Goal: Communication & Community: Answer question/provide support

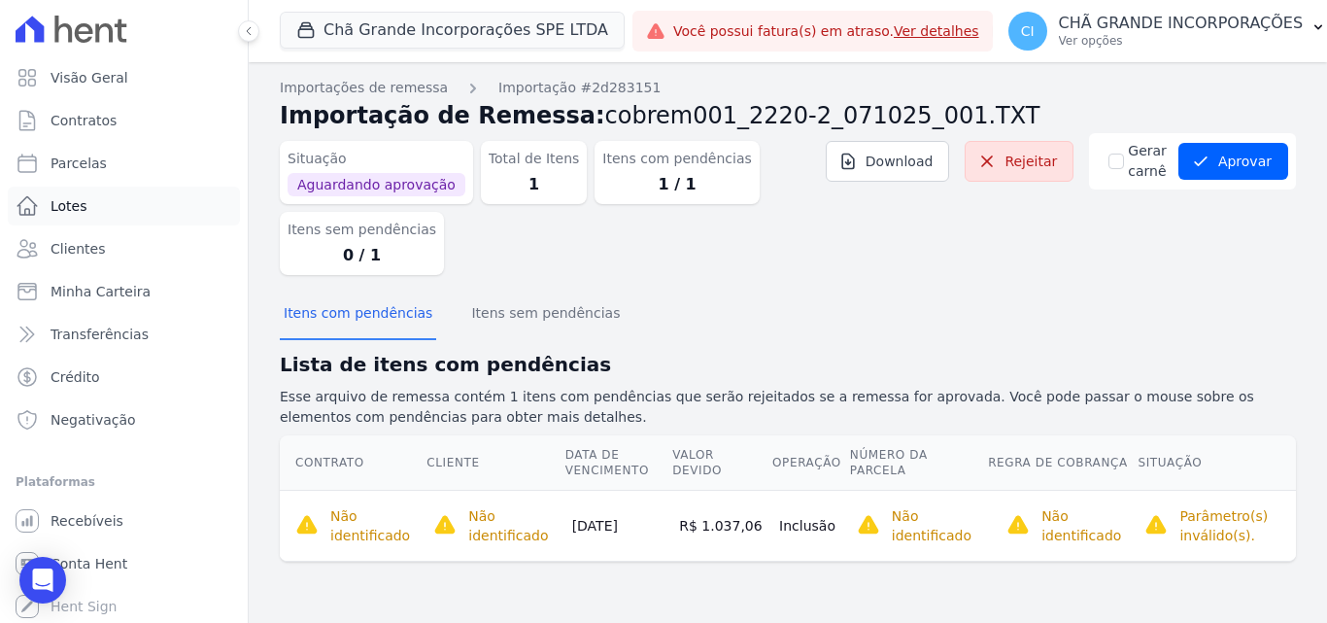
click at [68, 208] on span "Lotes" at bounding box center [69, 205] width 37 height 19
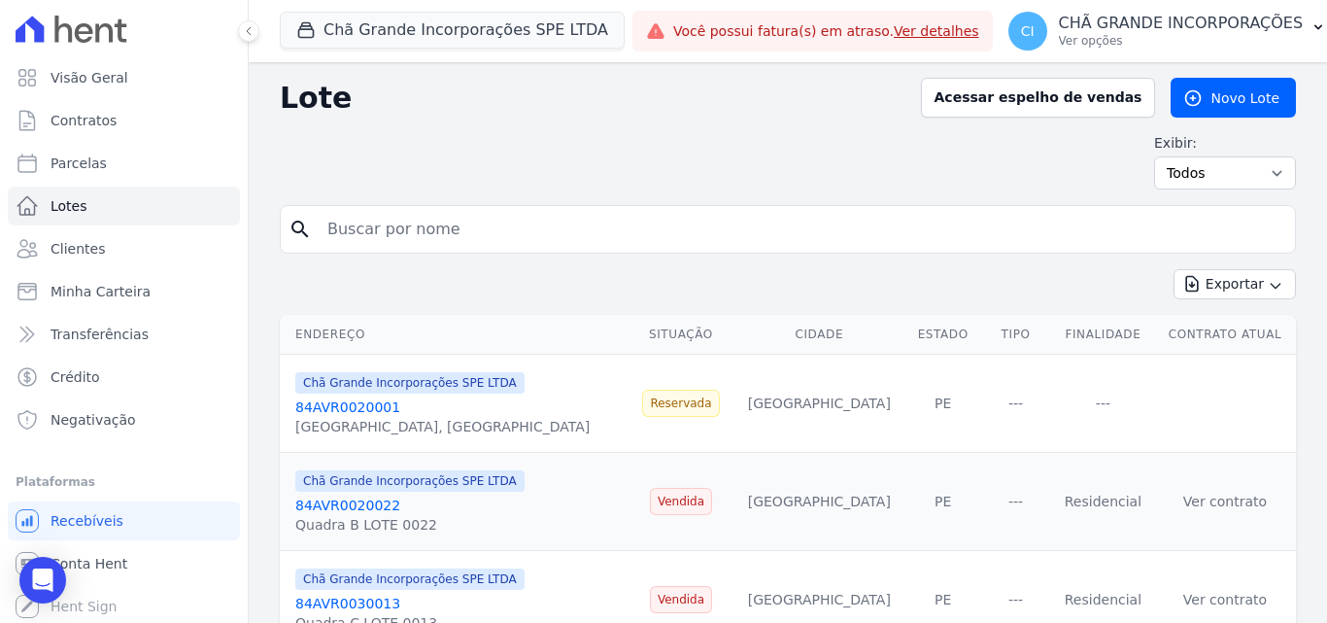
click at [576, 228] on input "search" at bounding box center [802, 229] width 972 height 39
type input "[PERSON_NAME]"
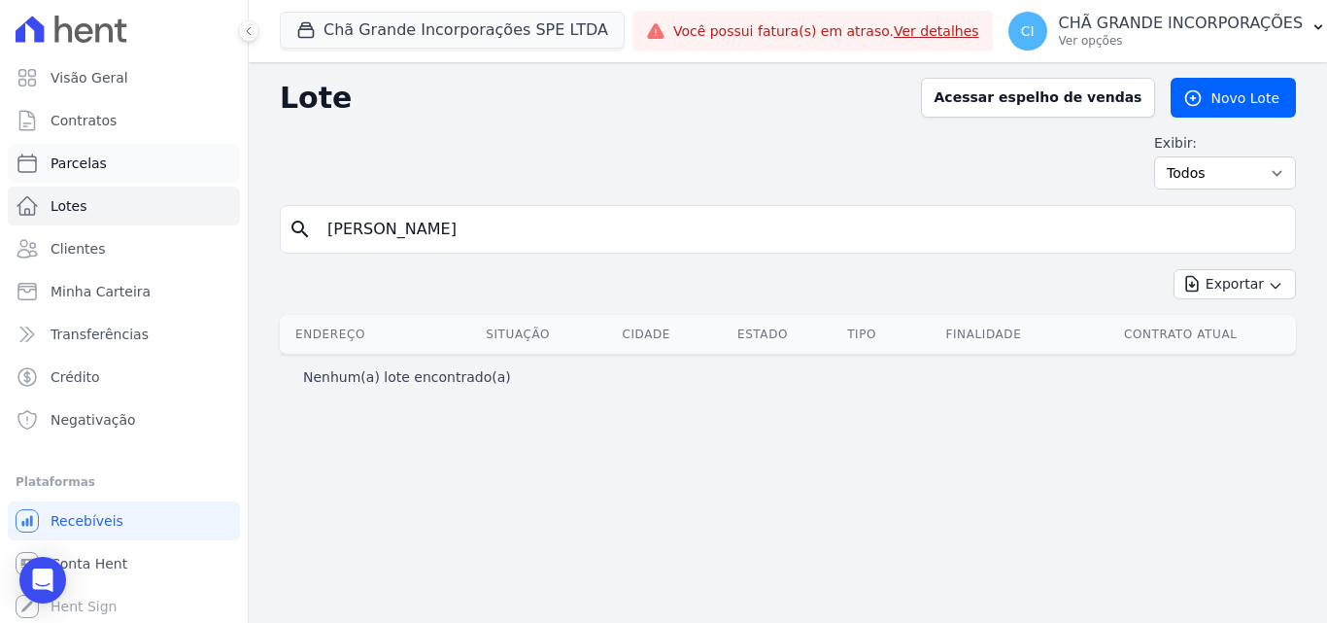
click at [73, 155] on span "Parcelas" at bounding box center [79, 163] width 56 height 19
select select
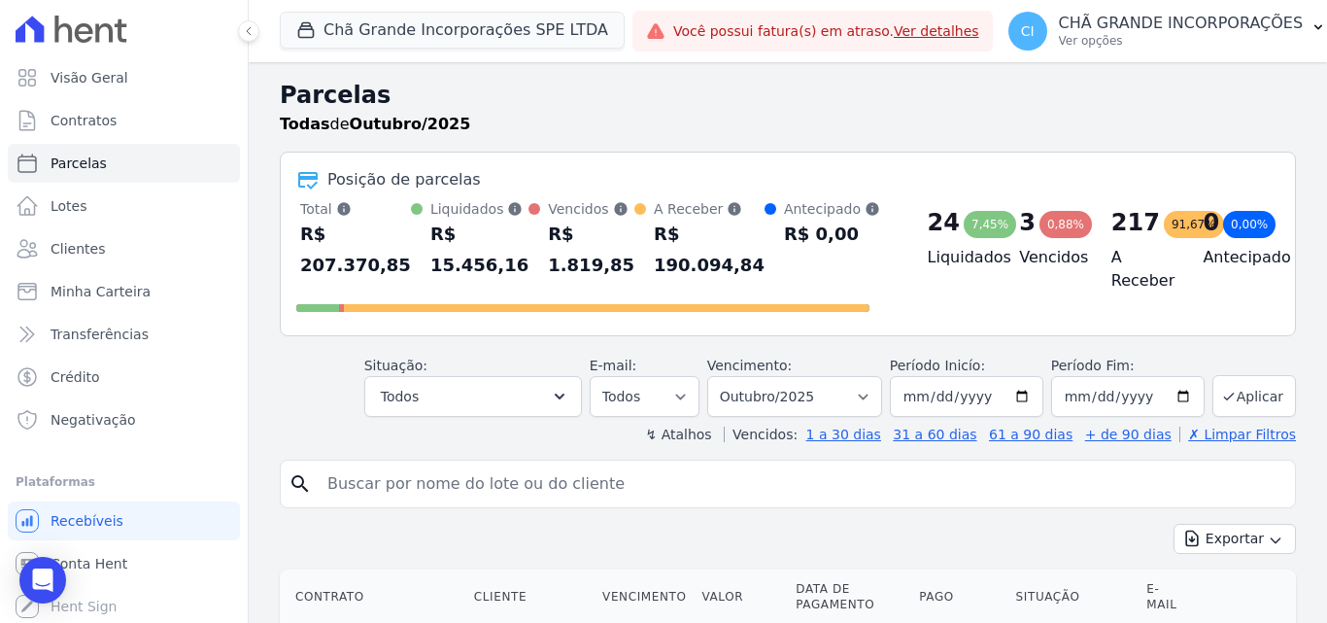
click at [694, 463] on div "search" at bounding box center [788, 484] width 1016 height 49
click at [770, 395] on select "Filtrar por período ──────── Todos os meses Outubro/2019 Novembro/2019 Dezembro…" at bounding box center [794, 396] width 175 height 41
select select "06/2025"
click at [720, 376] on select "Filtrar por período ──────── Todos os meses Outubro/2019 Novembro/2019 Dezembro…" at bounding box center [794, 396] width 175 height 41
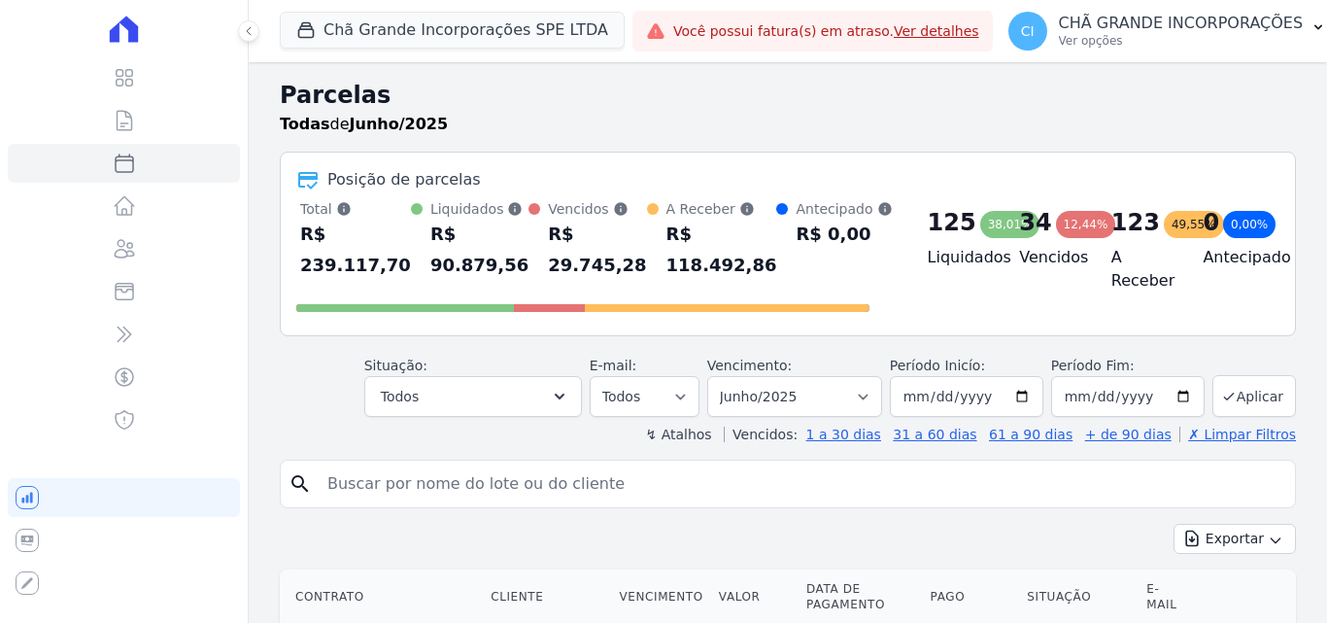
select select
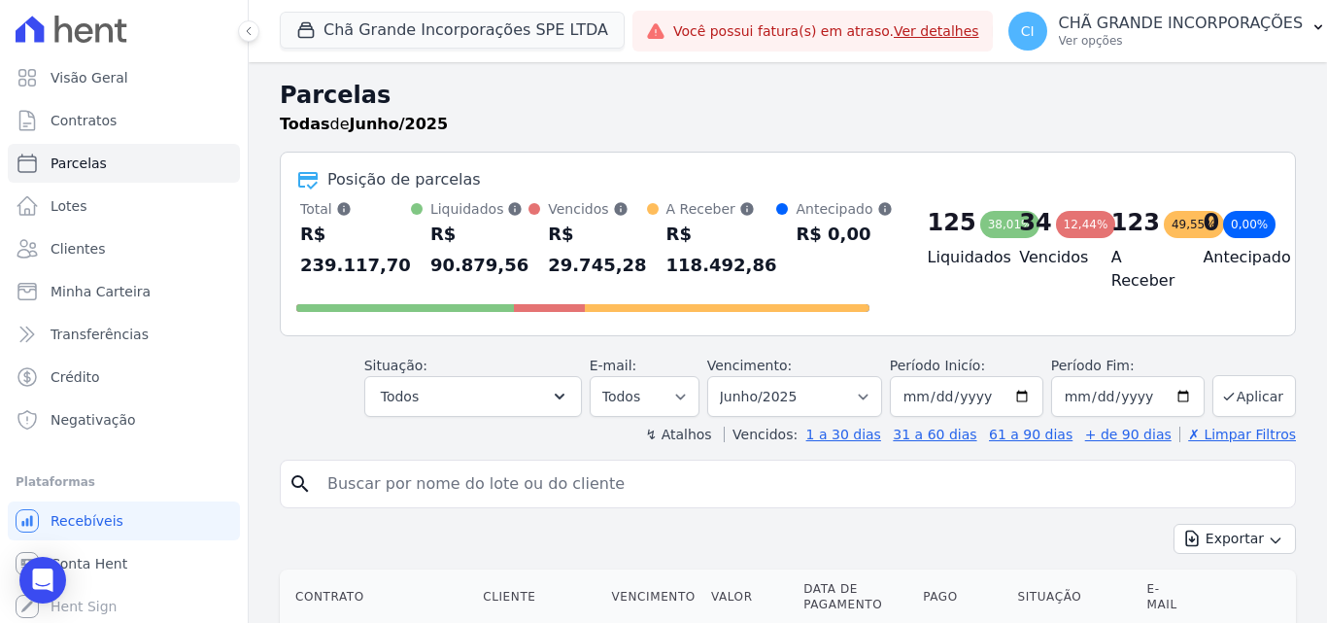
click at [797, 485] on input "search" at bounding box center [802, 483] width 972 height 39
type input "antonio marcos"
select select
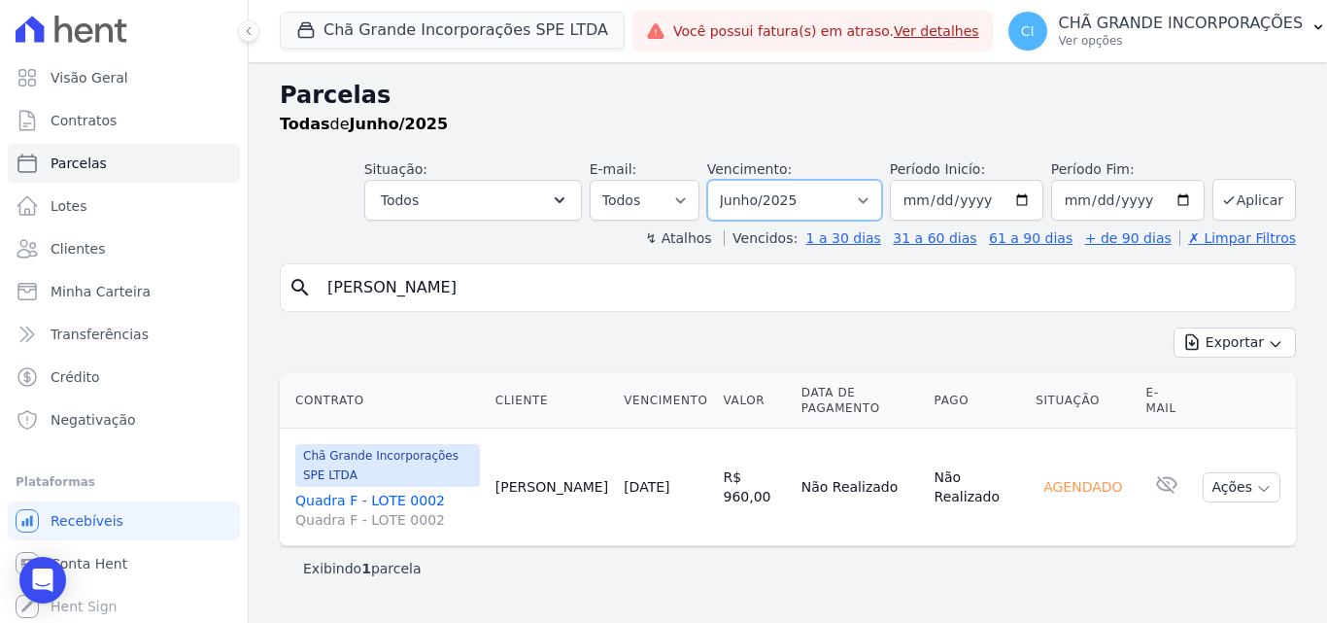
click at [856, 206] on select "Filtrar por período ──────── Todos os meses Outubro/2019 Novembro/2019 Dezembro…" at bounding box center [794, 200] width 175 height 41
select select "07/2025"
click at [734, 180] on select "Filtrar por período ──────── Todos os meses Outubro/2019 Novembro/2019 Dezembro…" at bounding box center [794, 200] width 175 height 41
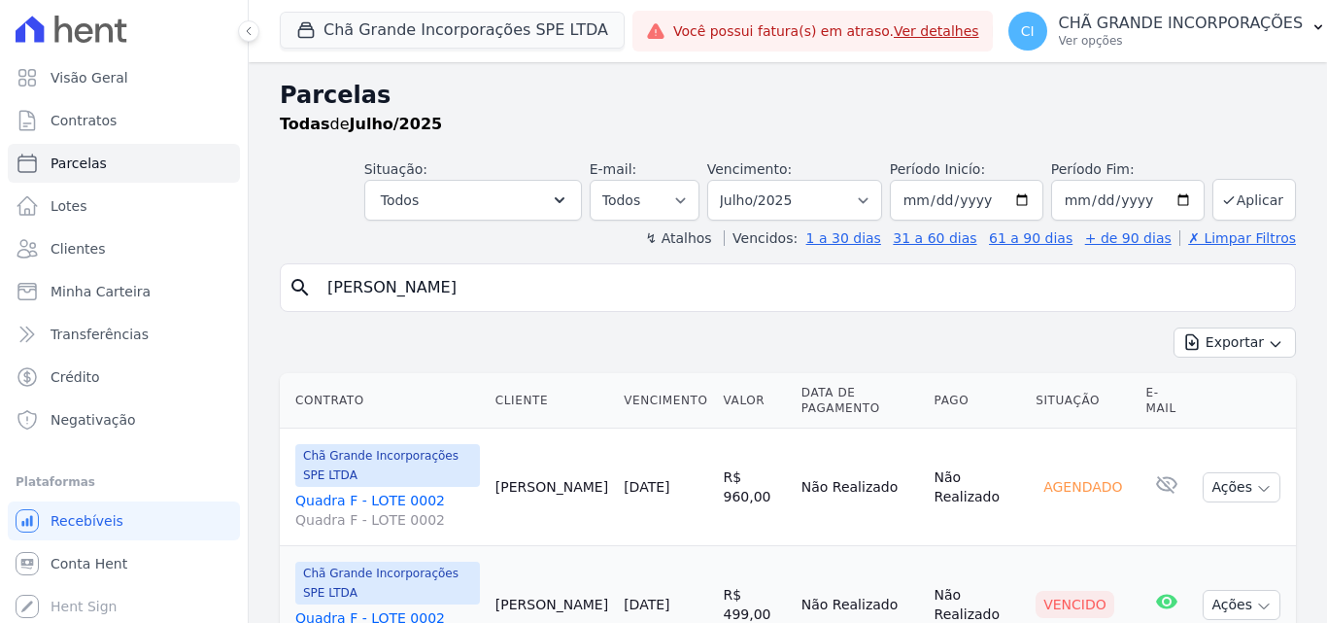
select select
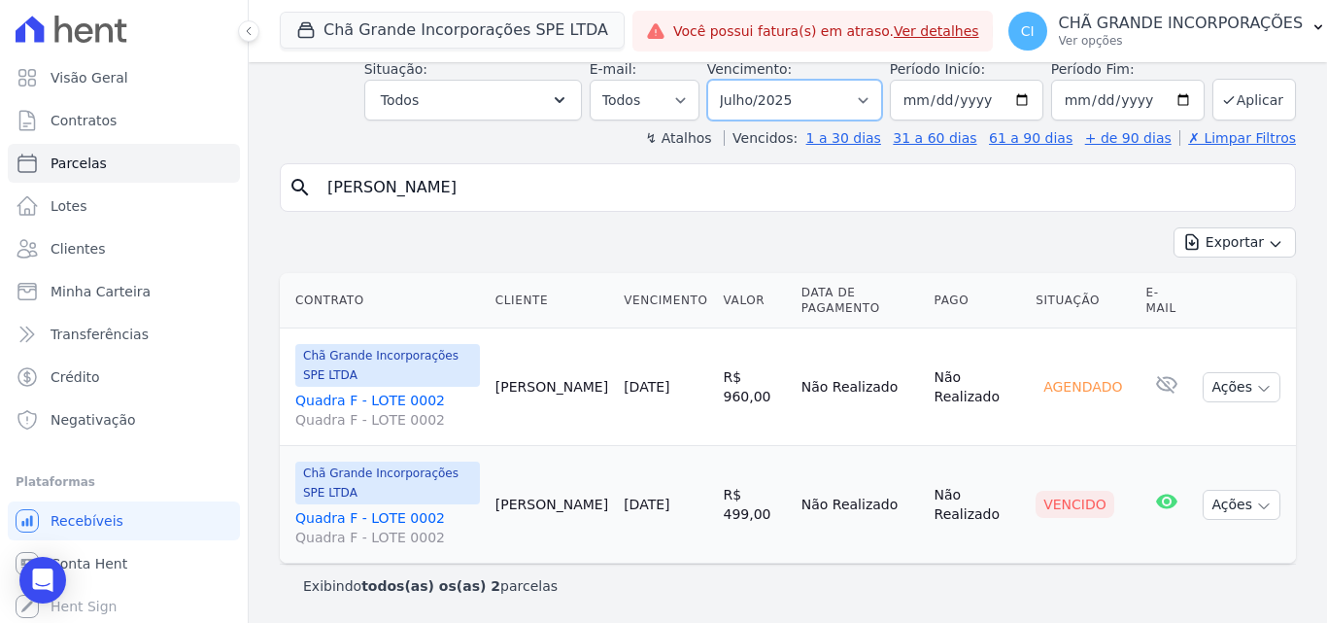
drag, startPoint x: 759, startPoint y: 103, endPoint x: 754, endPoint y: 118, distance: 15.4
click at [759, 103] on select "Filtrar por período ──────── Todos os meses Outubro/2019 Novembro/2019 Dezembro…" at bounding box center [794, 100] width 175 height 41
click at [815, 91] on select "Filtrar por período ──────── Todos os meses Outubro/2019 Novembro/2019 Dezembro…" at bounding box center [794, 100] width 175 height 41
select select "10/2025"
click at [720, 80] on select "Filtrar por período ──────── Todos os meses Outubro/2019 Novembro/2019 Dezembro…" at bounding box center [794, 100] width 175 height 41
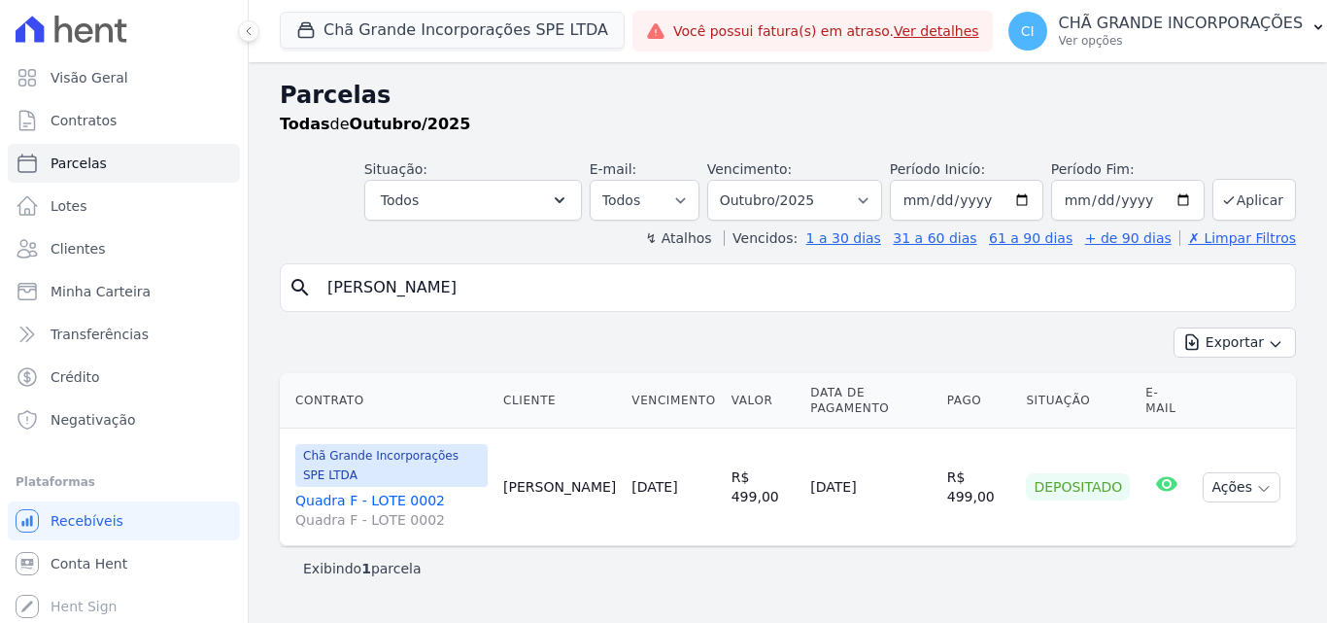
select select
click at [817, 209] on select "Filtrar por período ──────── Todos os meses Outubro/2019 Novembro/2019 Dezembro…" at bounding box center [794, 200] width 175 height 41
select select "06/2025"
click at [734, 180] on select "Filtrar por período ──────── Todos os meses Outubro/2019 Novembro/2019 Dezembro…" at bounding box center [794, 200] width 175 height 41
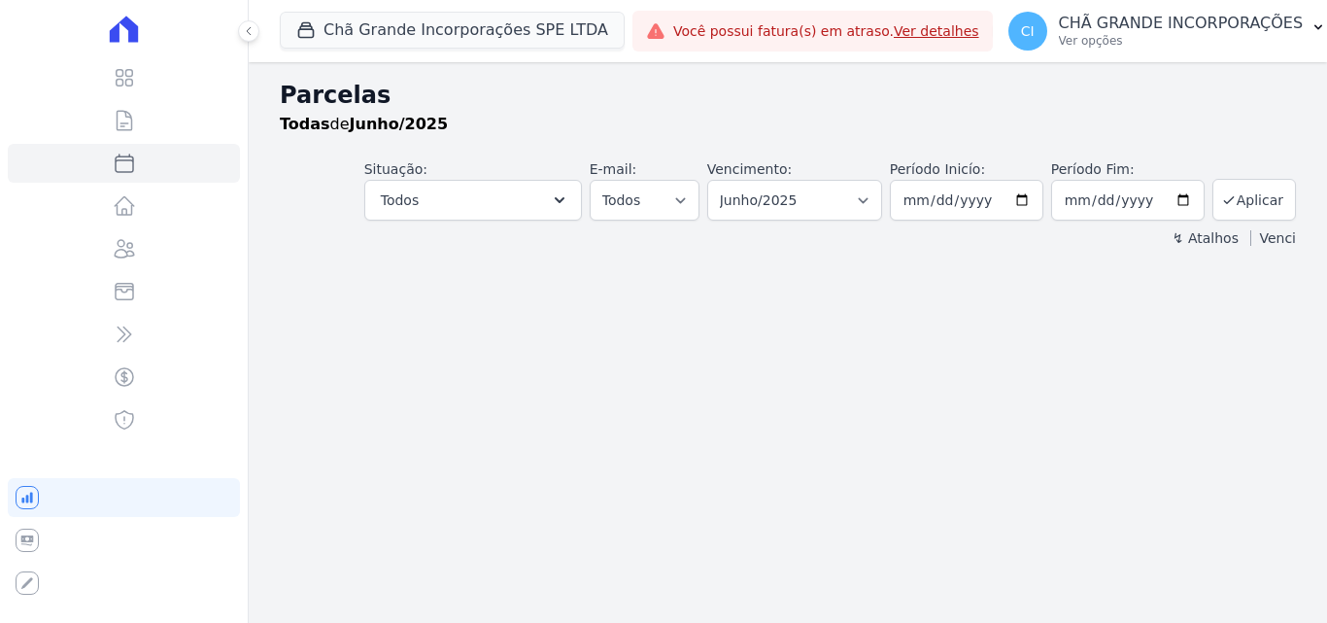
select select
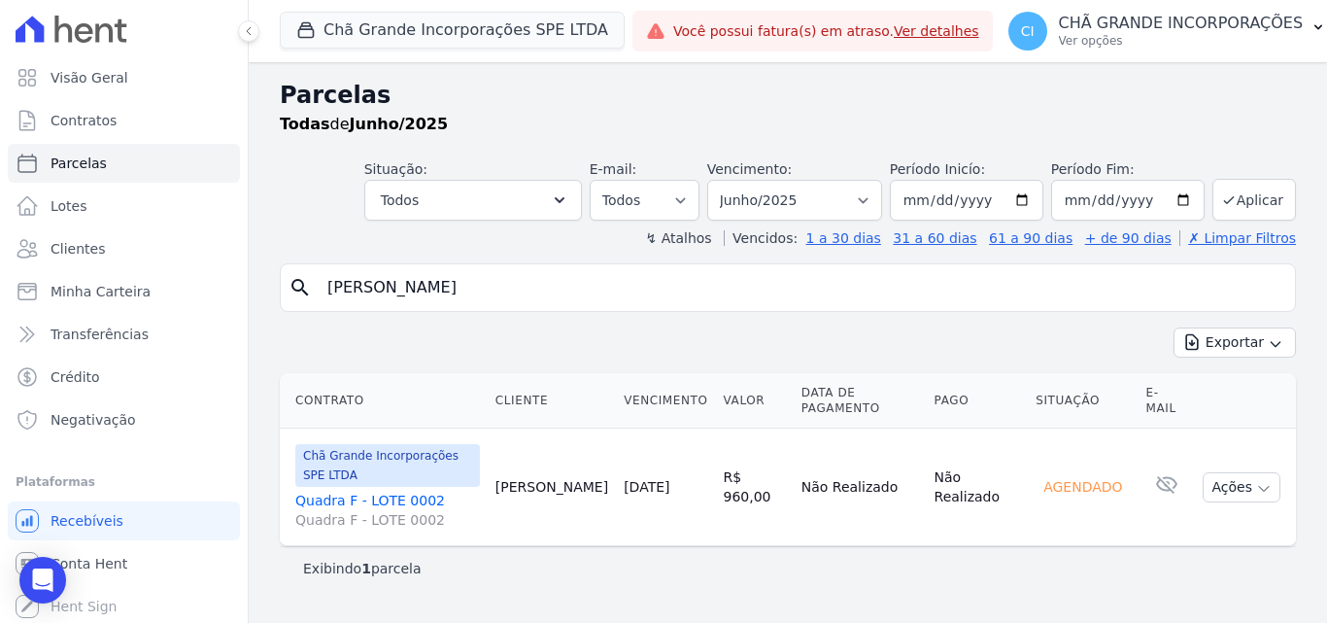
click at [469, 286] on input "[PERSON_NAME]" at bounding box center [802, 287] width 972 height 39
drag, startPoint x: 469, startPoint y: 286, endPoint x: 335, endPoint y: 278, distance: 134.3
click at [335, 278] on input "[PERSON_NAME]" at bounding box center [802, 287] width 972 height 39
type input "gicelle"
select select
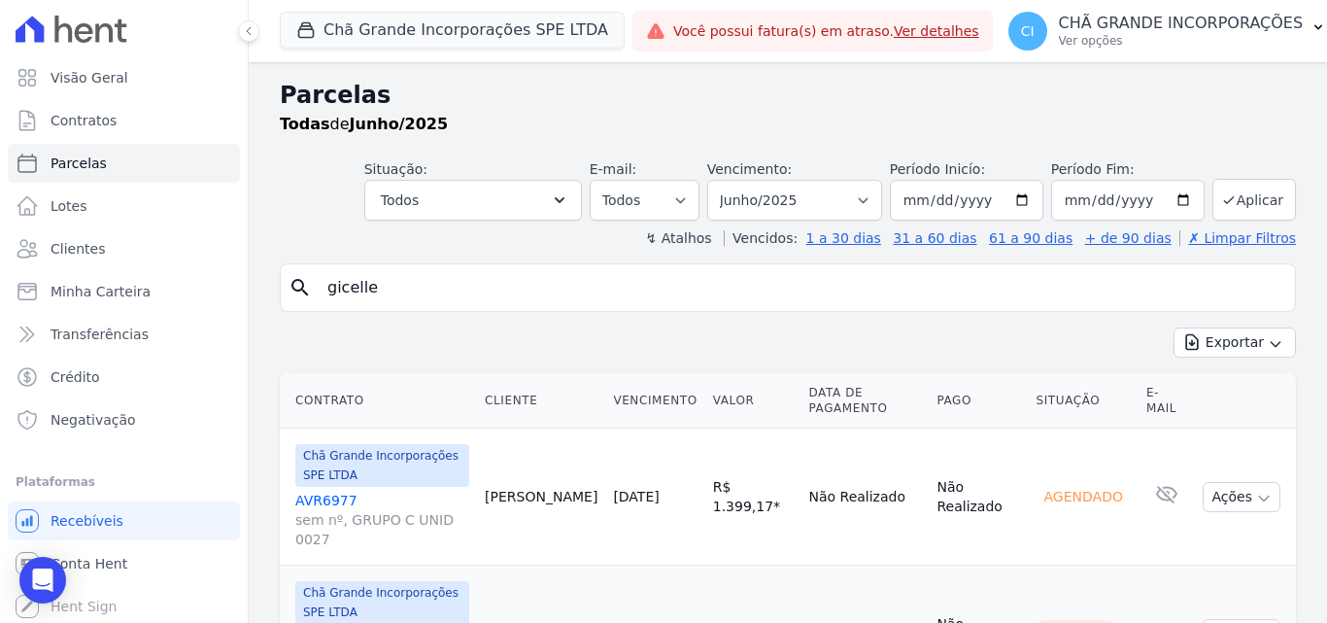
scroll to position [100, 0]
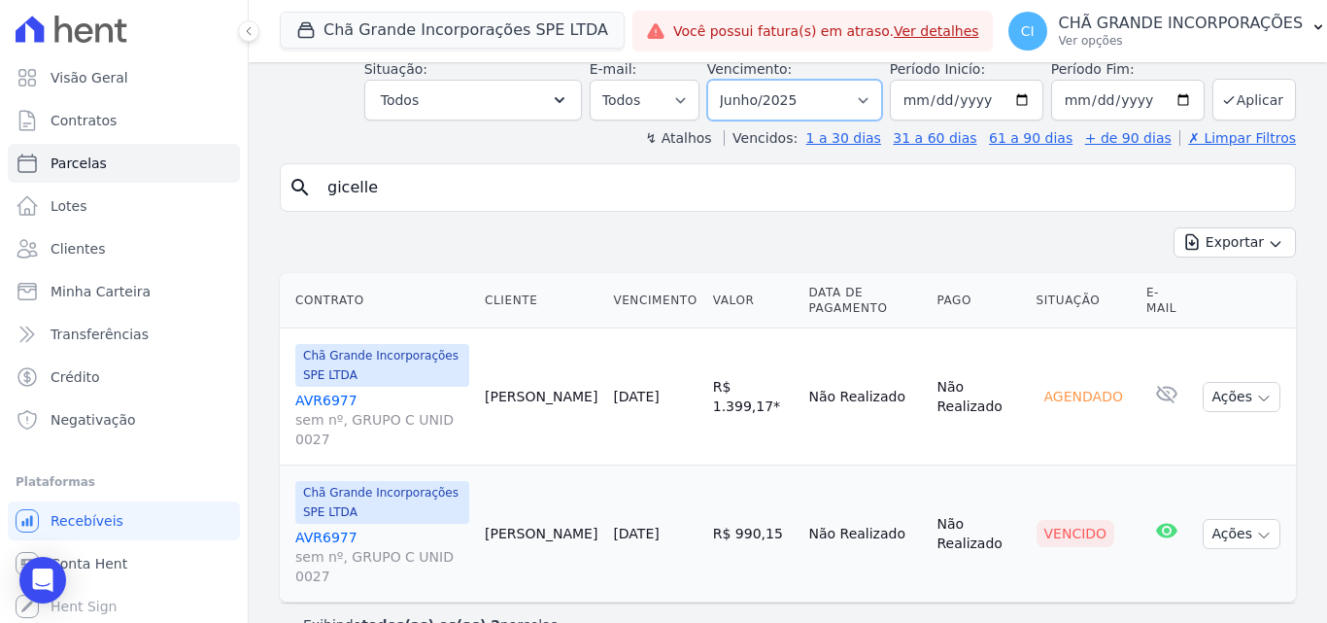
click at [786, 98] on select "Filtrar por período ──────── Todos os meses Outubro/2019 Novembro/2019 Dezembro…" at bounding box center [794, 100] width 175 height 41
select select "07/2025"
click at [720, 80] on select "Filtrar por período ──────── Todos os meses Outubro/2019 Novembro/2019 Dezembro…" at bounding box center [794, 100] width 175 height 41
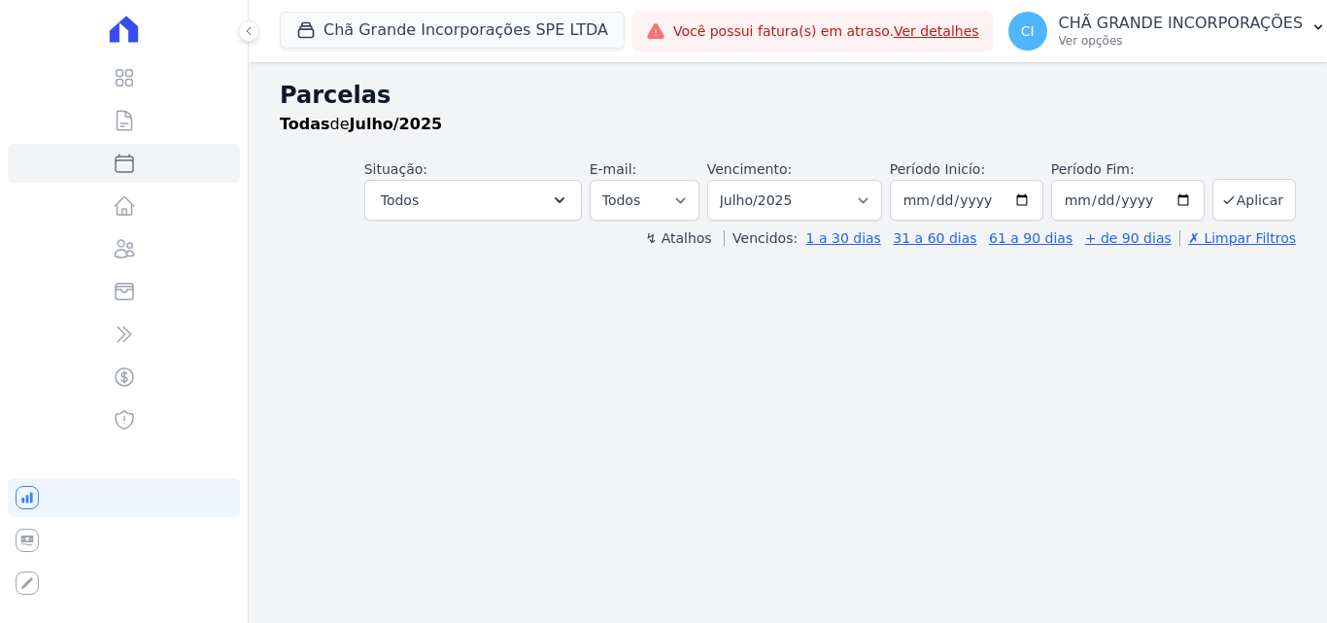
select select
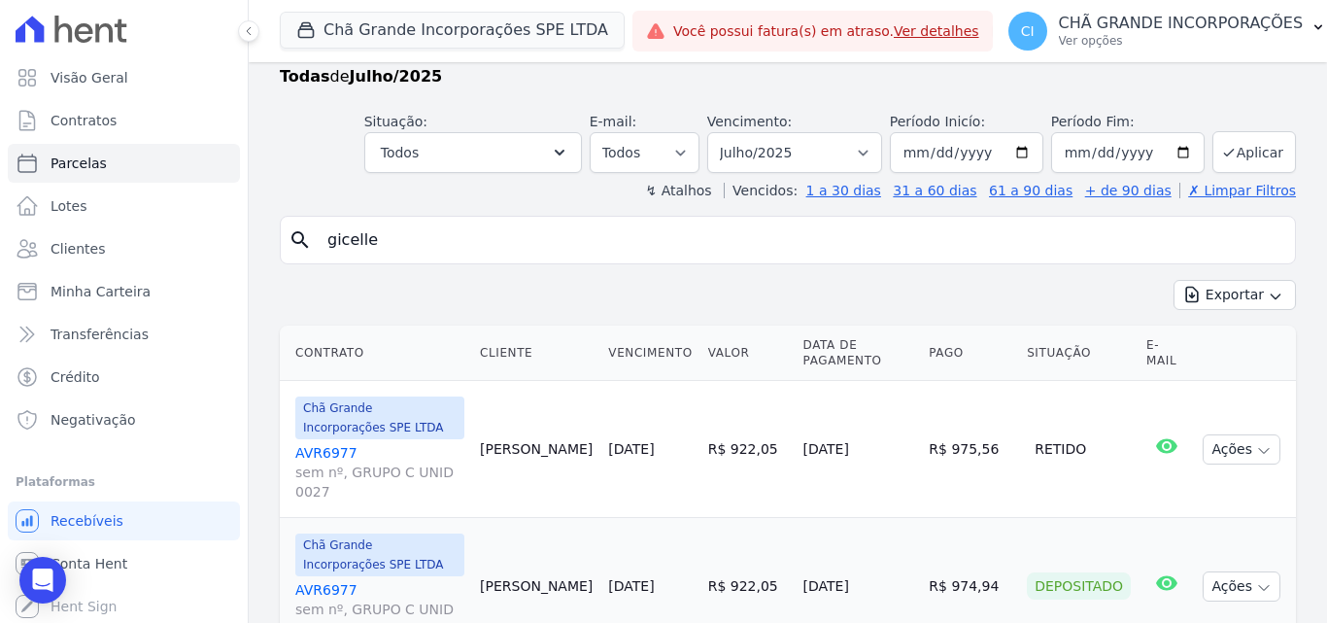
scroll to position [44, 0]
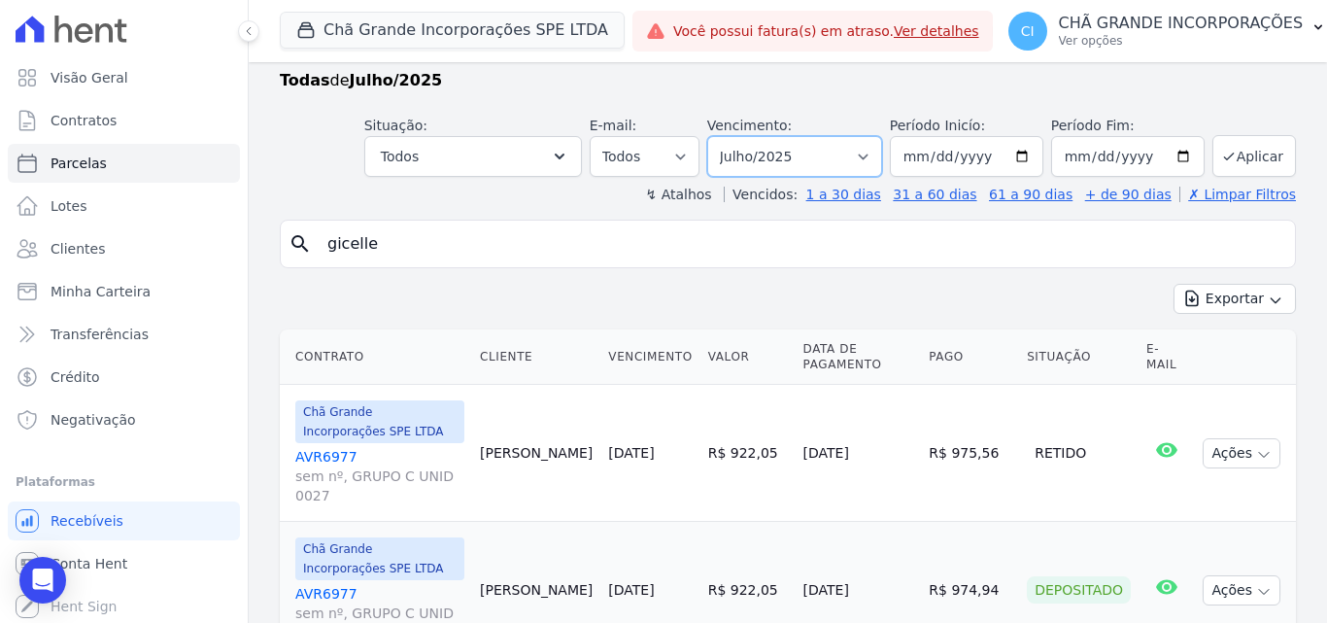
click at [811, 167] on select "Filtrar por período ──────── Todos os meses Outubro/2019 Novembro/2019 Dezembro…" at bounding box center [794, 156] width 175 height 41
select select "08/2025"
click at [720, 136] on select "Filtrar por período ──────── Todos os meses Outubro/2019 Novembro/2019 Dezembro…" at bounding box center [794, 156] width 175 height 41
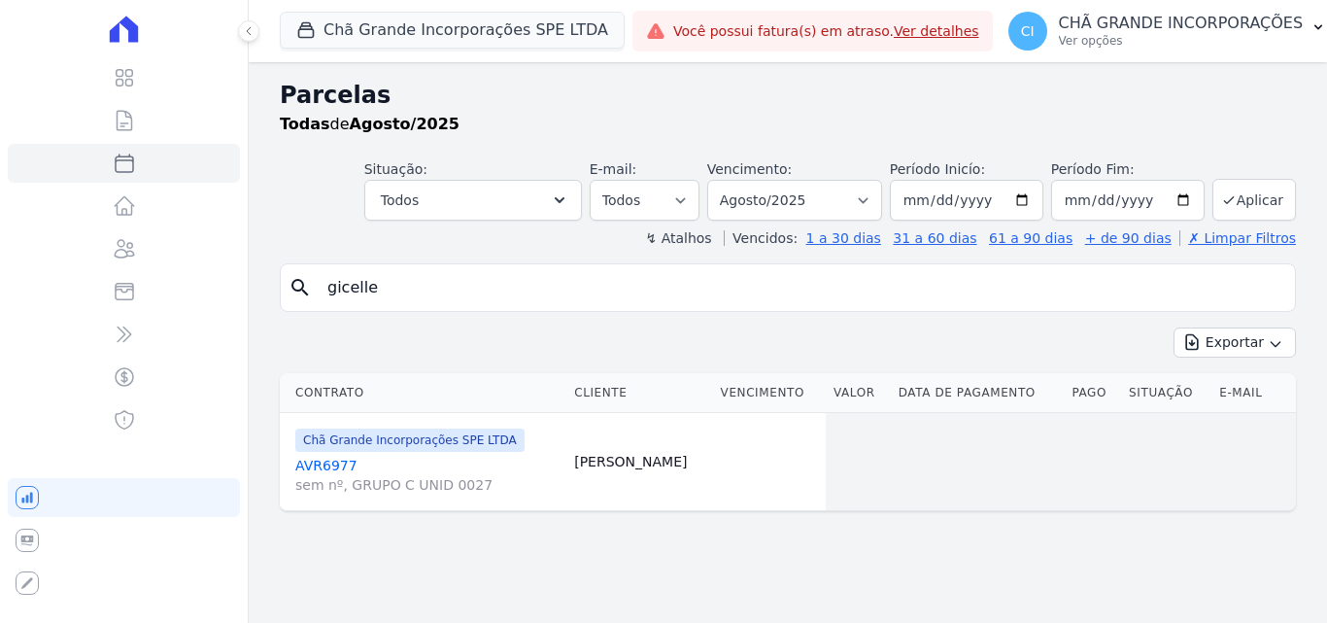
select select
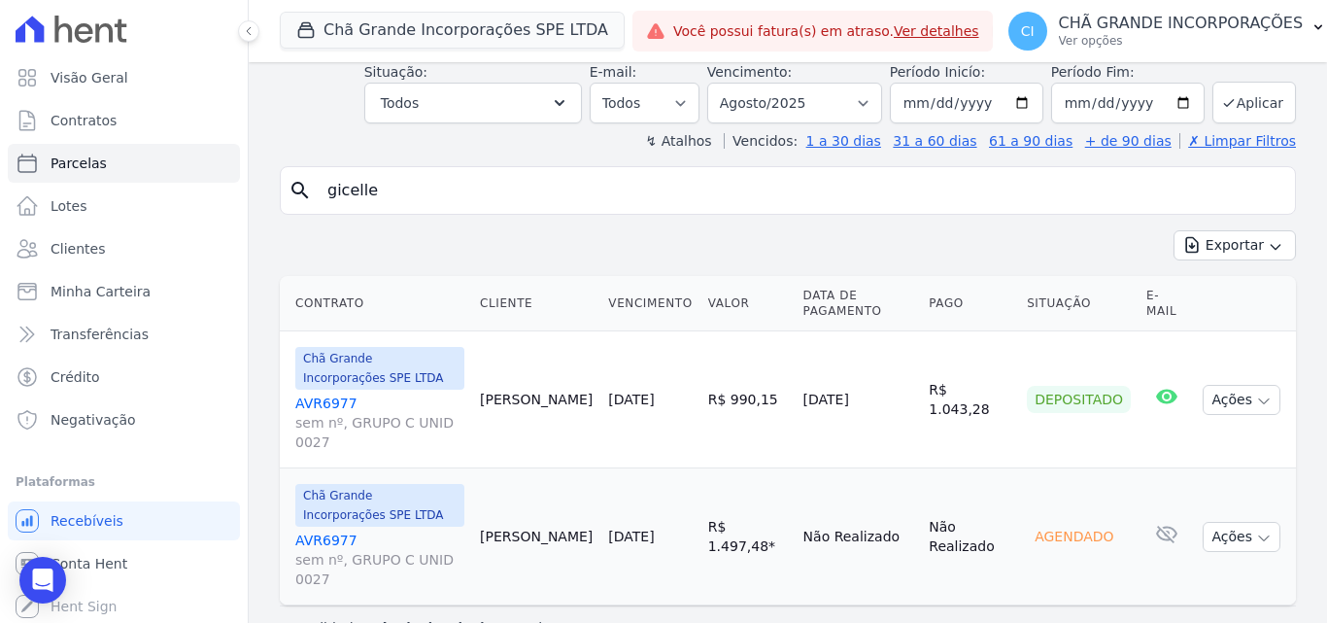
scroll to position [100, 0]
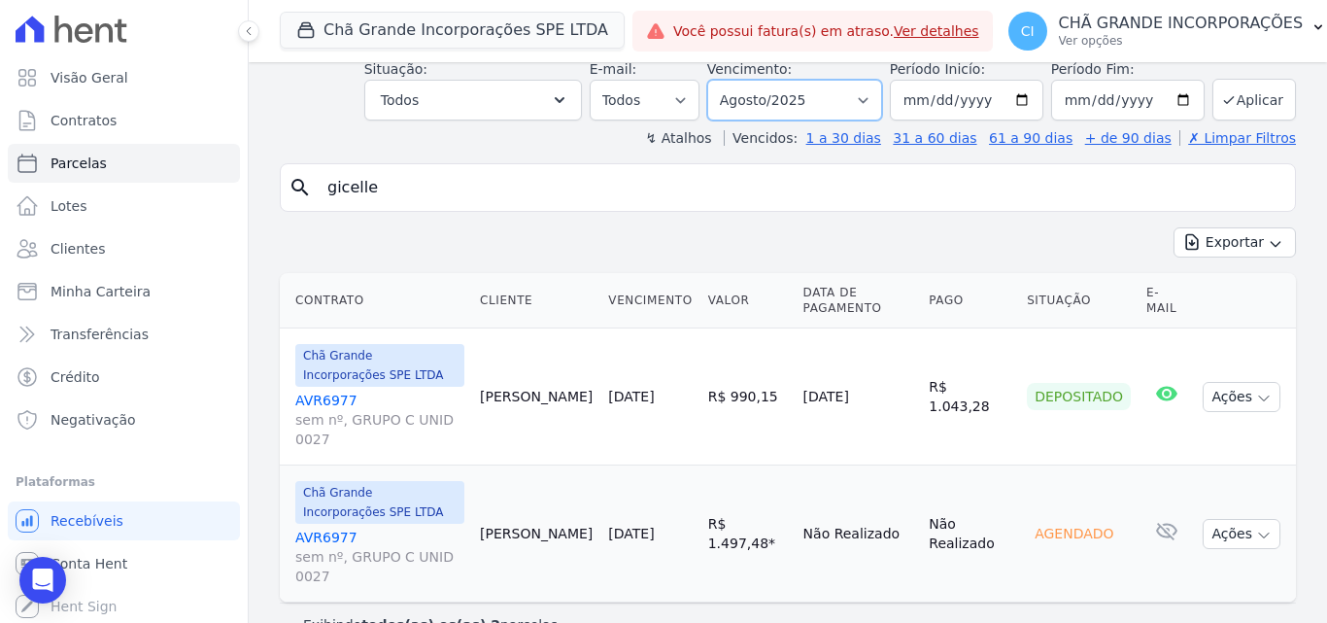
click at [795, 86] on select "Filtrar por período ──────── Todos os meses Outubro/2019 Novembro/2019 Dezembro…" at bounding box center [794, 100] width 175 height 41
click at [796, 94] on select "Filtrar por período ──────── Todos os meses Outubro/2019 Novembro/2019 Dezembro…" at bounding box center [794, 100] width 175 height 41
select select "06/2025"
click at [720, 80] on select "Filtrar por período ──────── Todos os meses Outubro/2019 Novembro/2019 Dezembro…" at bounding box center [794, 100] width 175 height 41
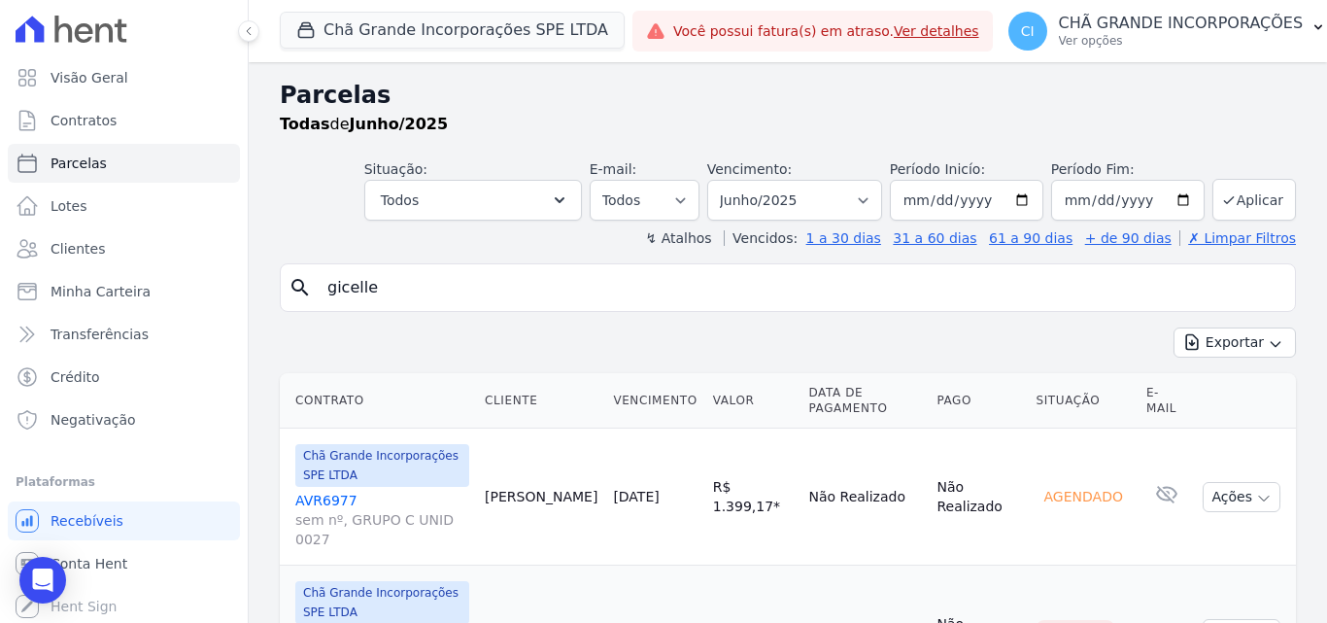
select select
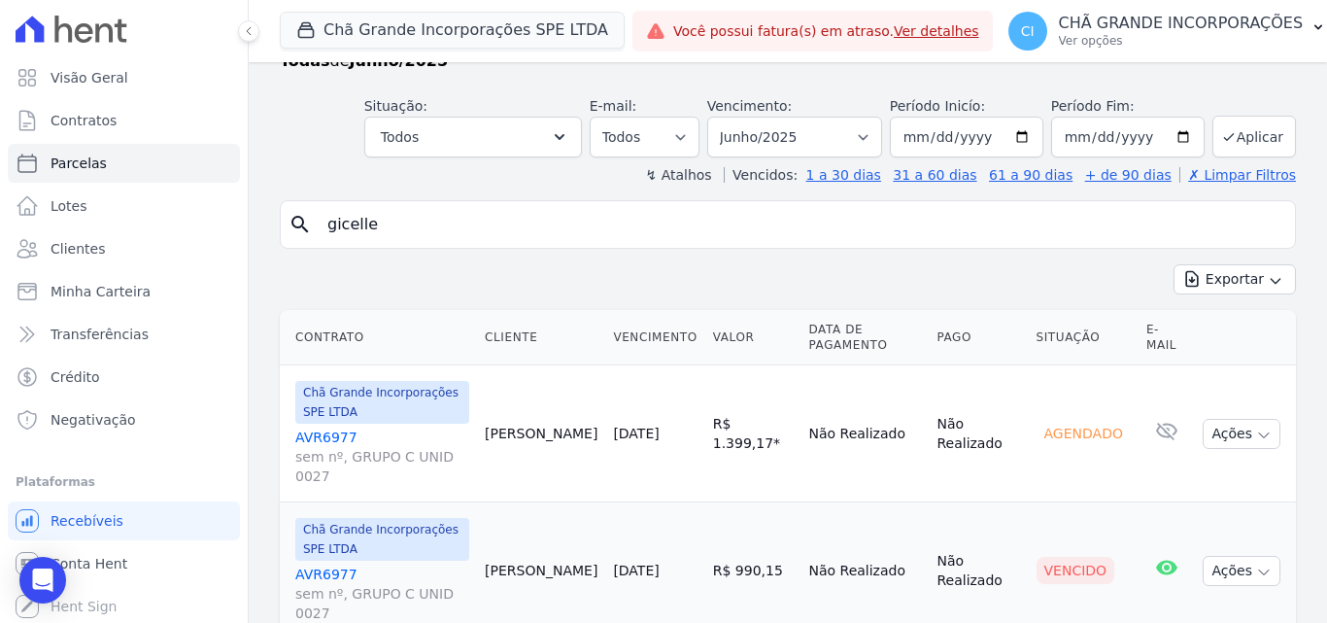
scroll to position [97, 0]
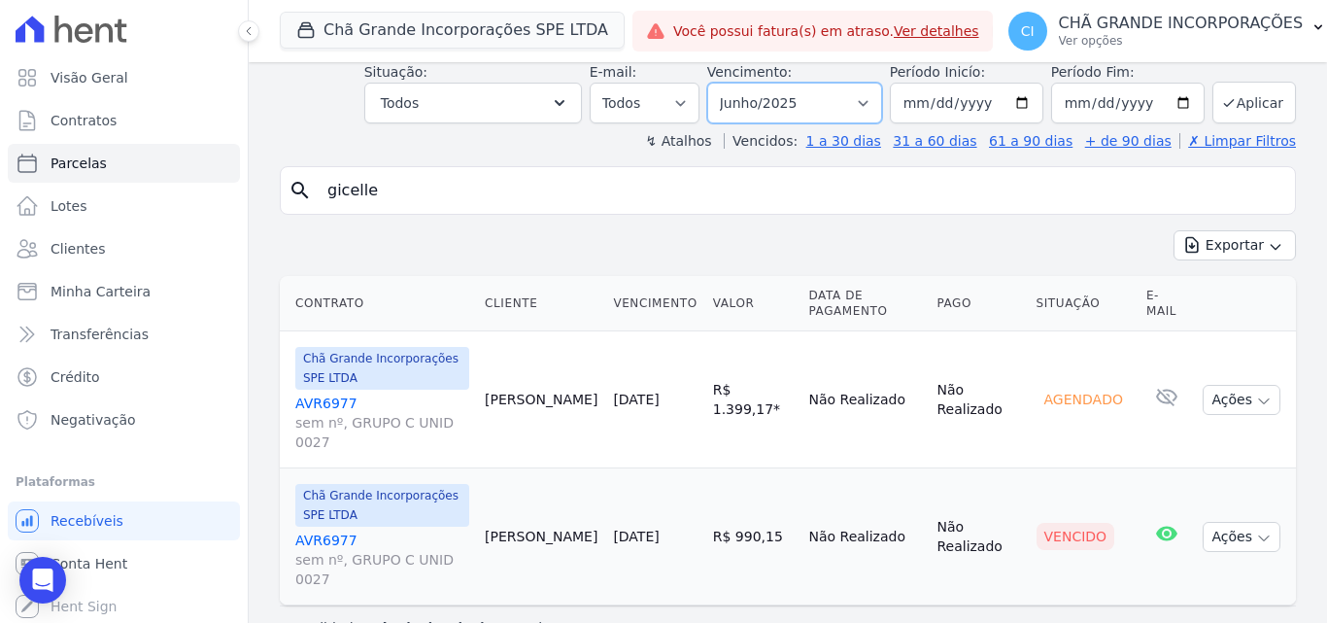
click at [820, 99] on select "Filtrar por período ──────── Todos os meses Outubro/2019 Novembro/2019 Dezembro…" at bounding box center [794, 103] width 175 height 41
select select "05/2025"
click at [720, 83] on select "Filtrar por período ──────── Todos os meses Outubro/2019 Novembro/2019 Dezembro…" at bounding box center [794, 103] width 175 height 41
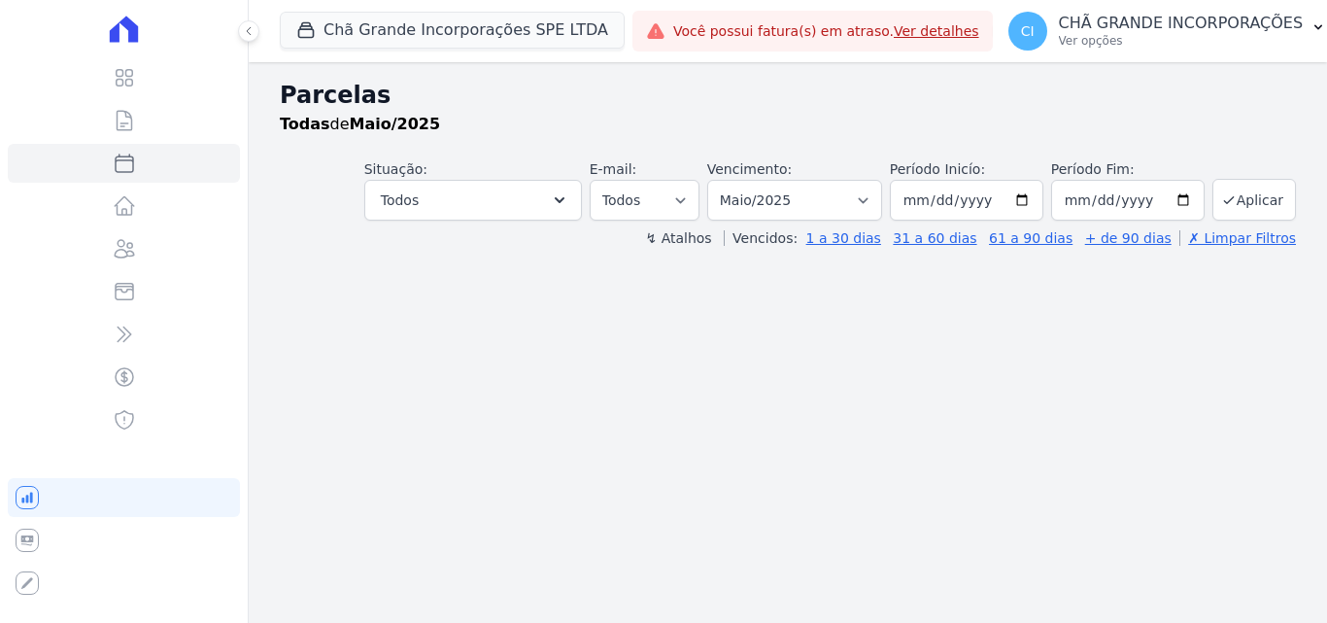
select select
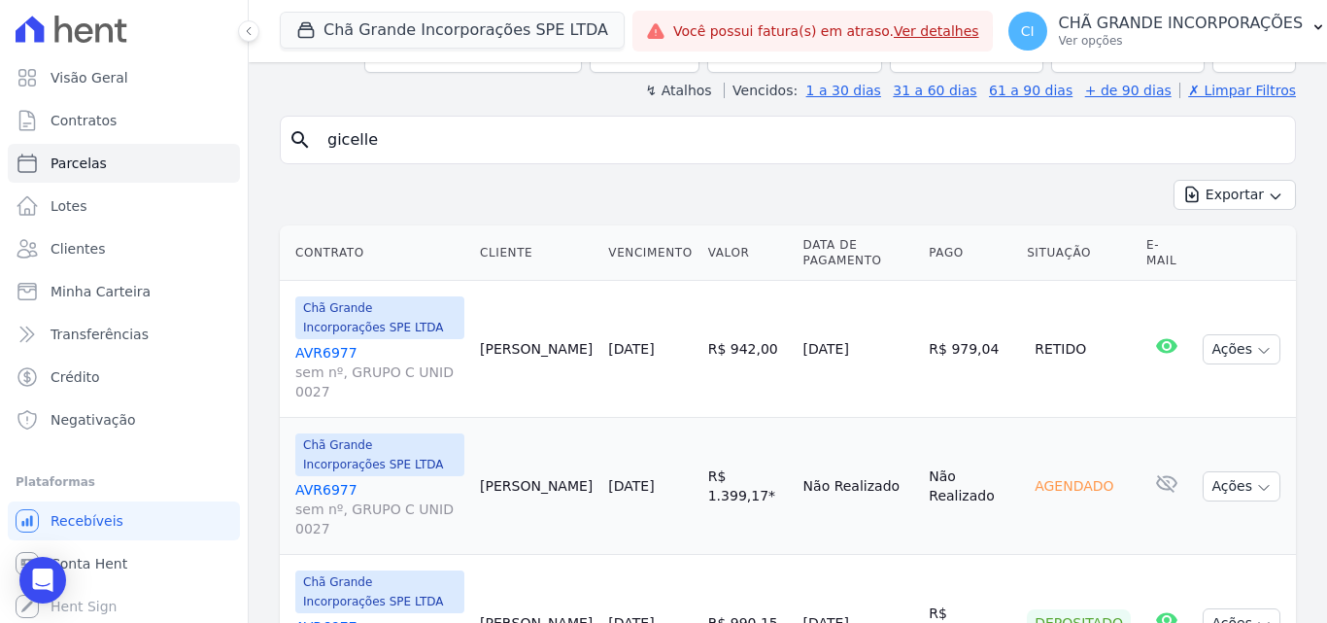
scroll to position [218, 0]
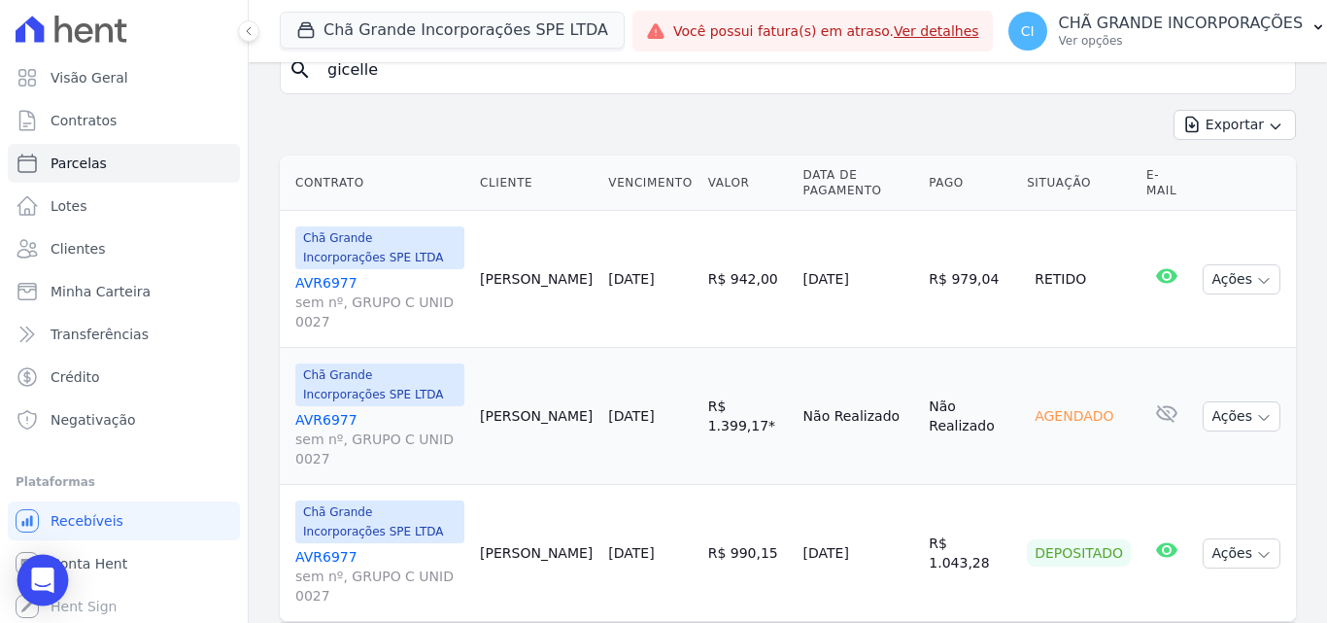
click at [47, 577] on icon "Open Intercom Messenger" at bounding box center [42, 579] width 22 height 25
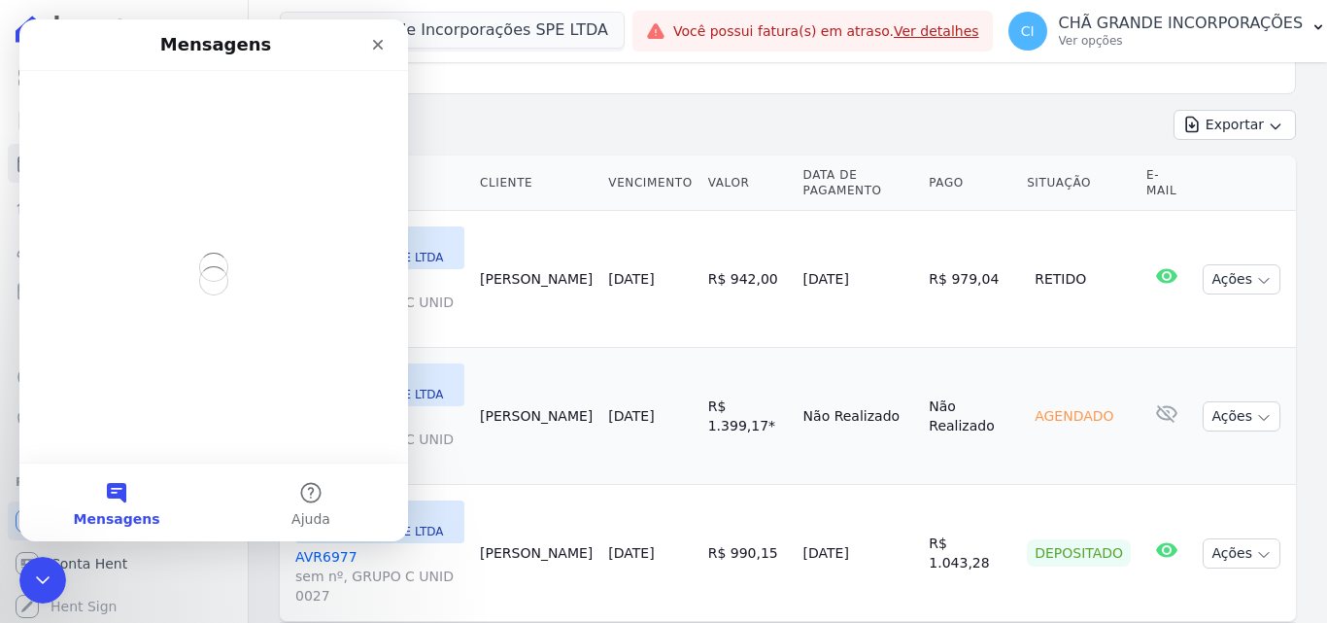
scroll to position [0, 0]
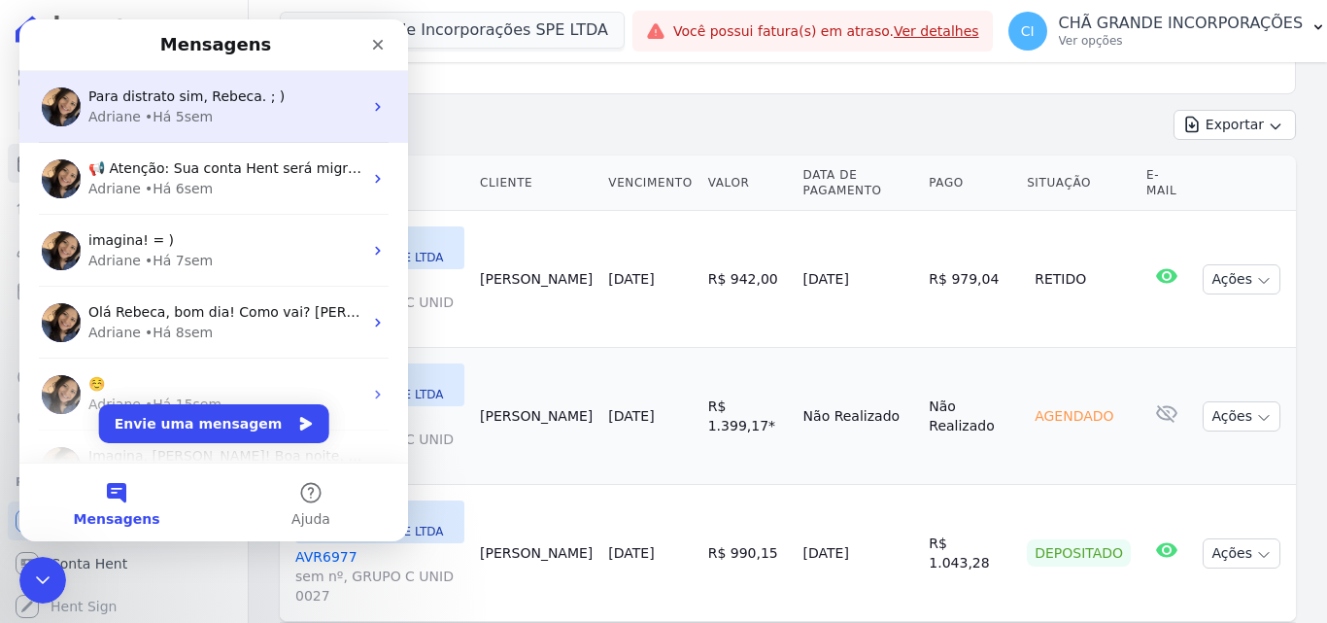
click at [322, 108] on div "[PERSON_NAME] • Há 5sem" at bounding box center [225, 117] width 274 height 20
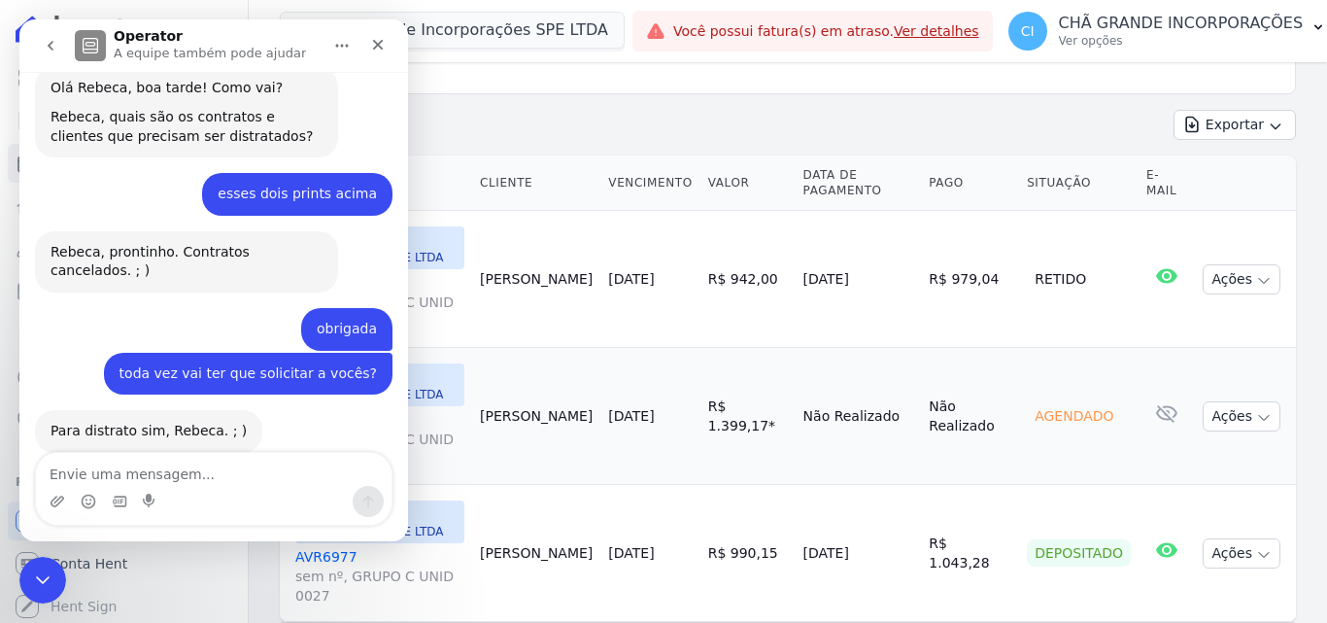
scroll to position [904, 0]
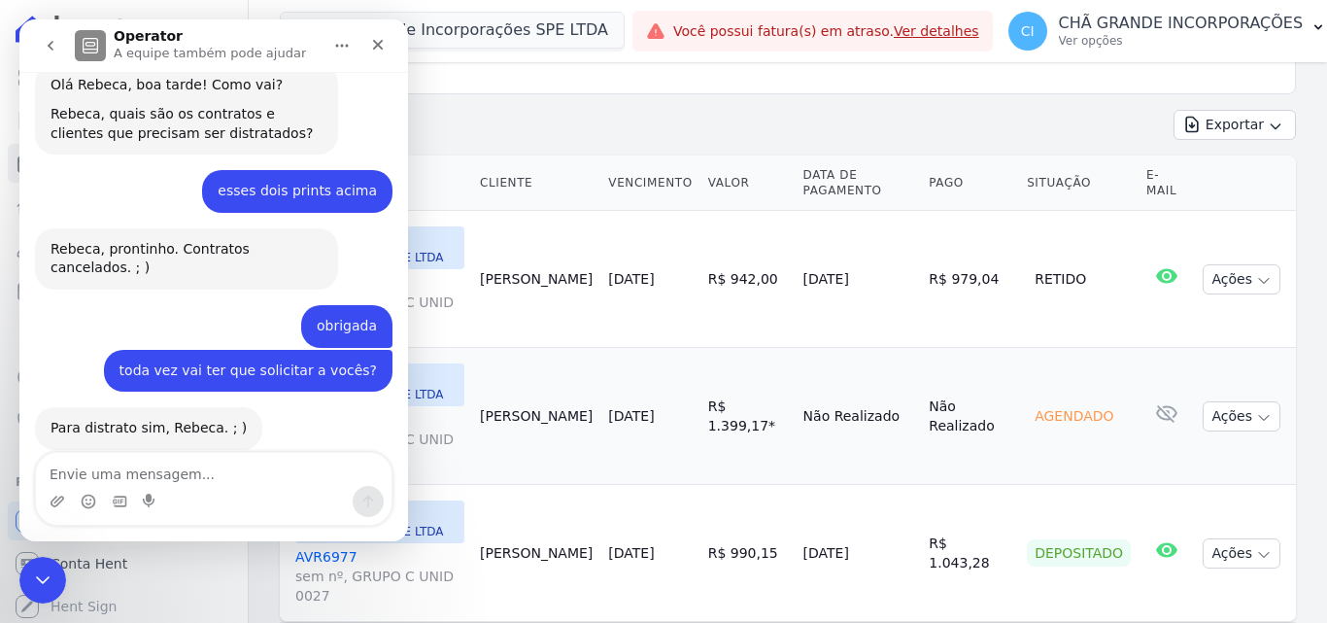
click at [239, 487] on div "Messenger da Intercom" at bounding box center [214, 501] width 356 height 31
click at [380, 42] on icon "Fechar" at bounding box center [378, 45] width 11 height 11
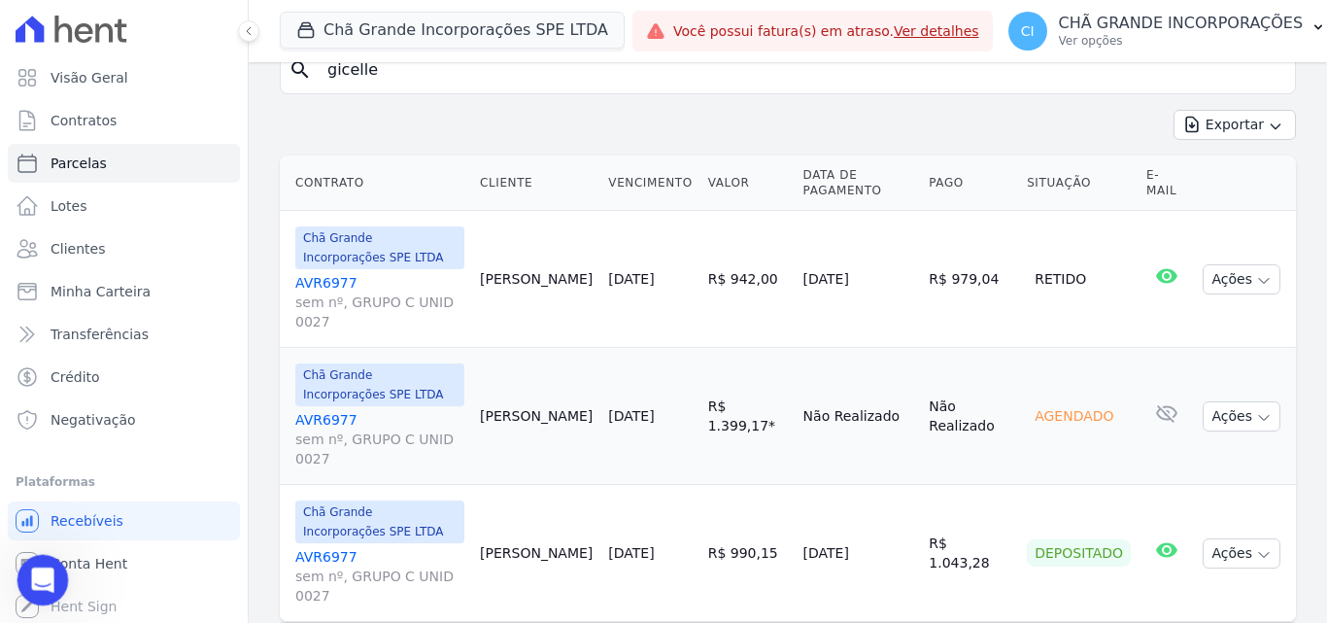
click at [51, 577] on icon "Abertura do Messenger da Intercom" at bounding box center [40, 578] width 32 height 32
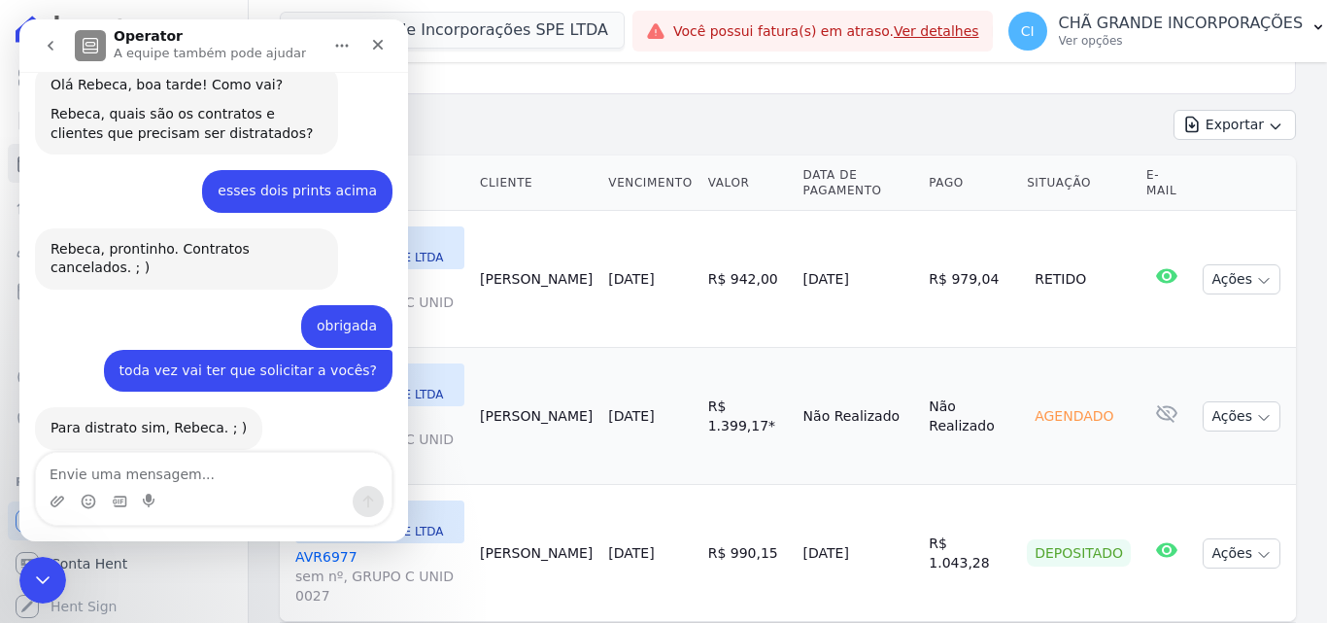
click at [57, 40] on icon "go back" at bounding box center [51, 46] width 16 height 16
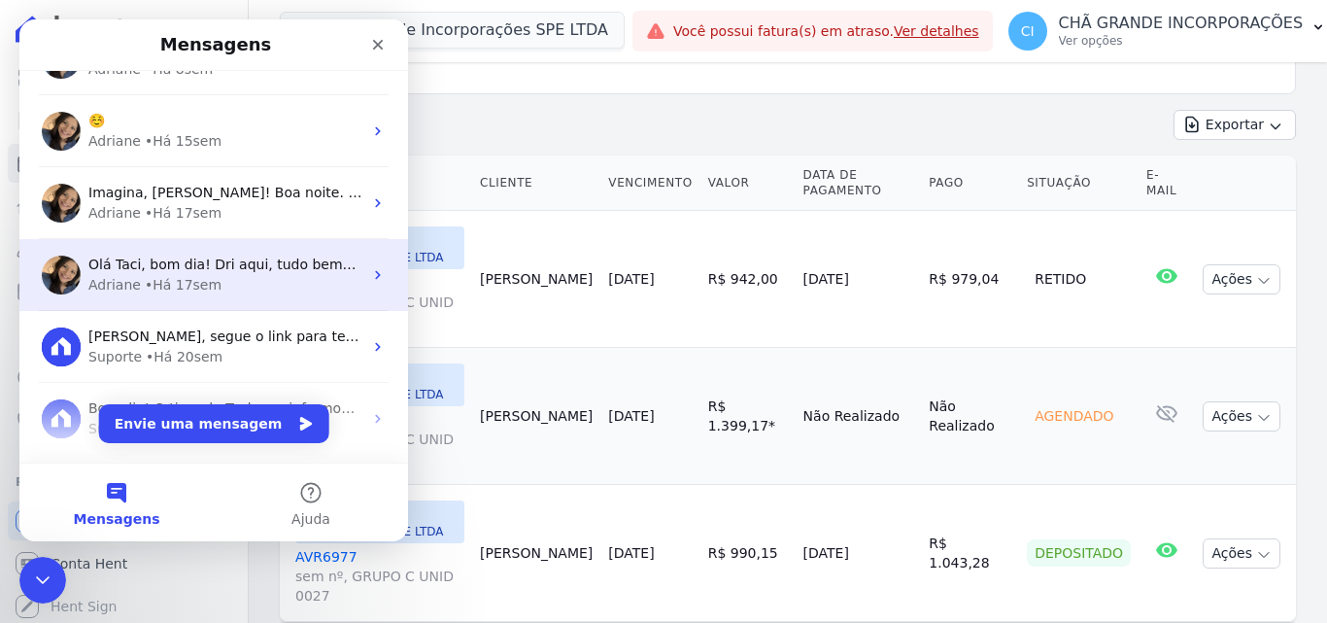
scroll to position [291, 0]
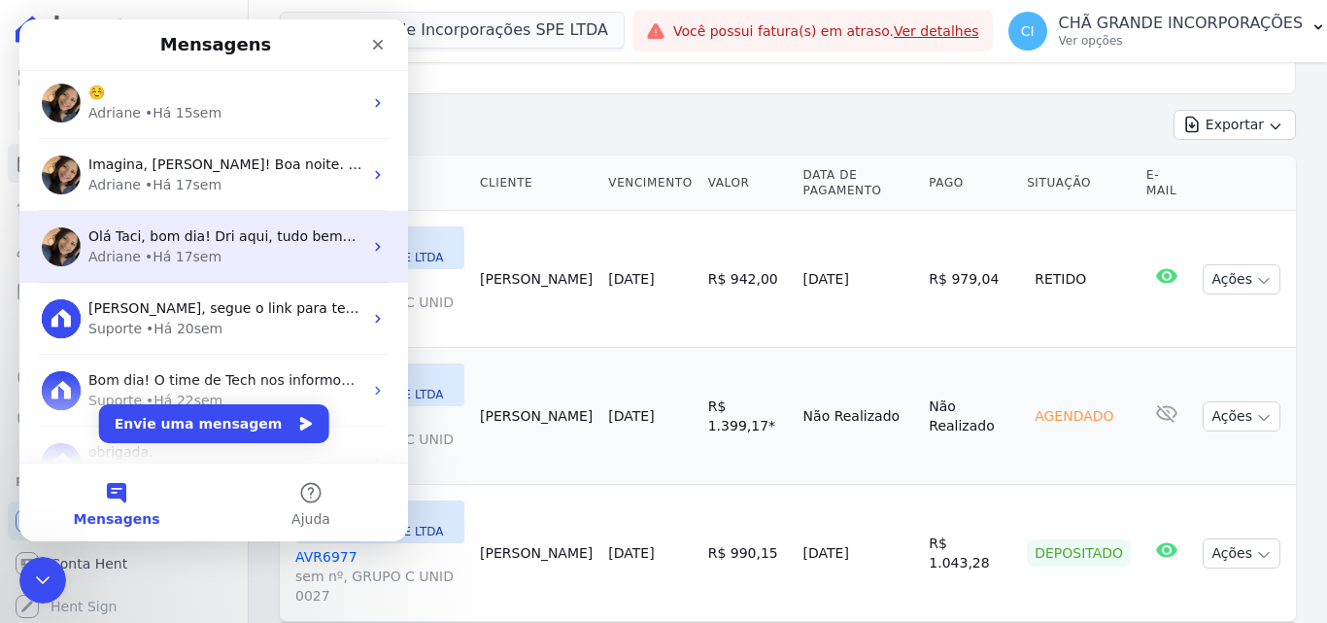
click at [158, 239] on span "Olá Taci, bom dia! Dri aqui, tudo bem? Já estou em contato com a [PERSON_NAME] …" at bounding box center [491, 236] width 806 height 16
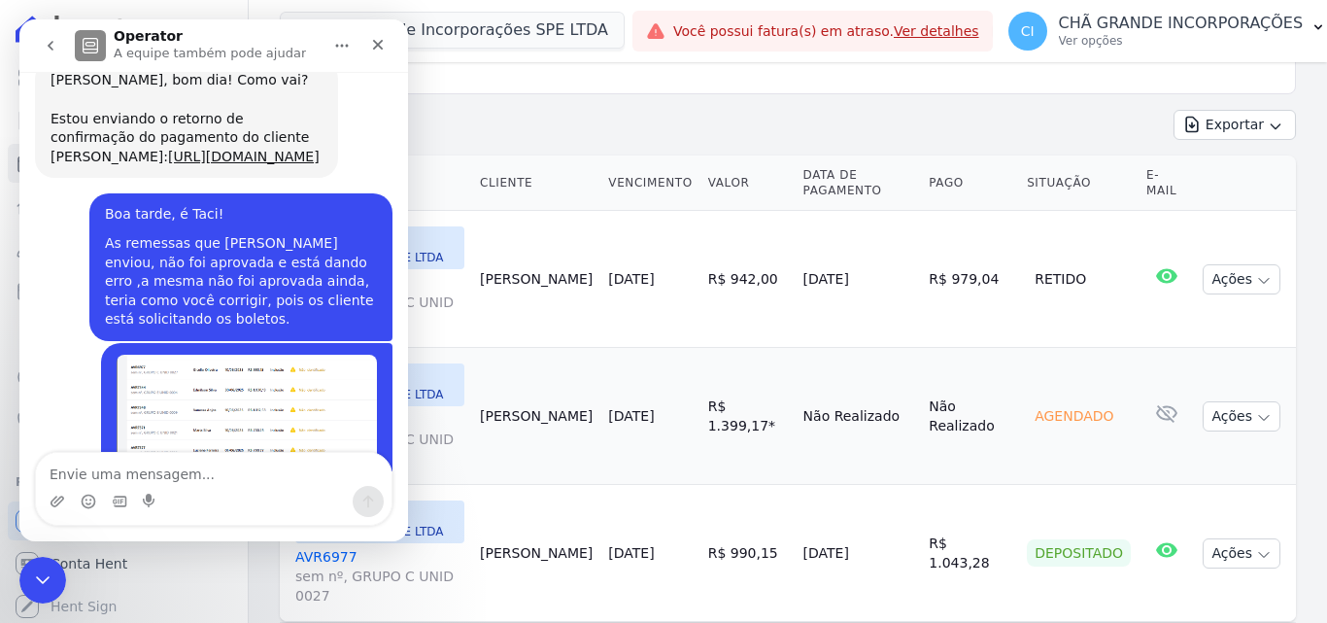
scroll to position [5890, 0]
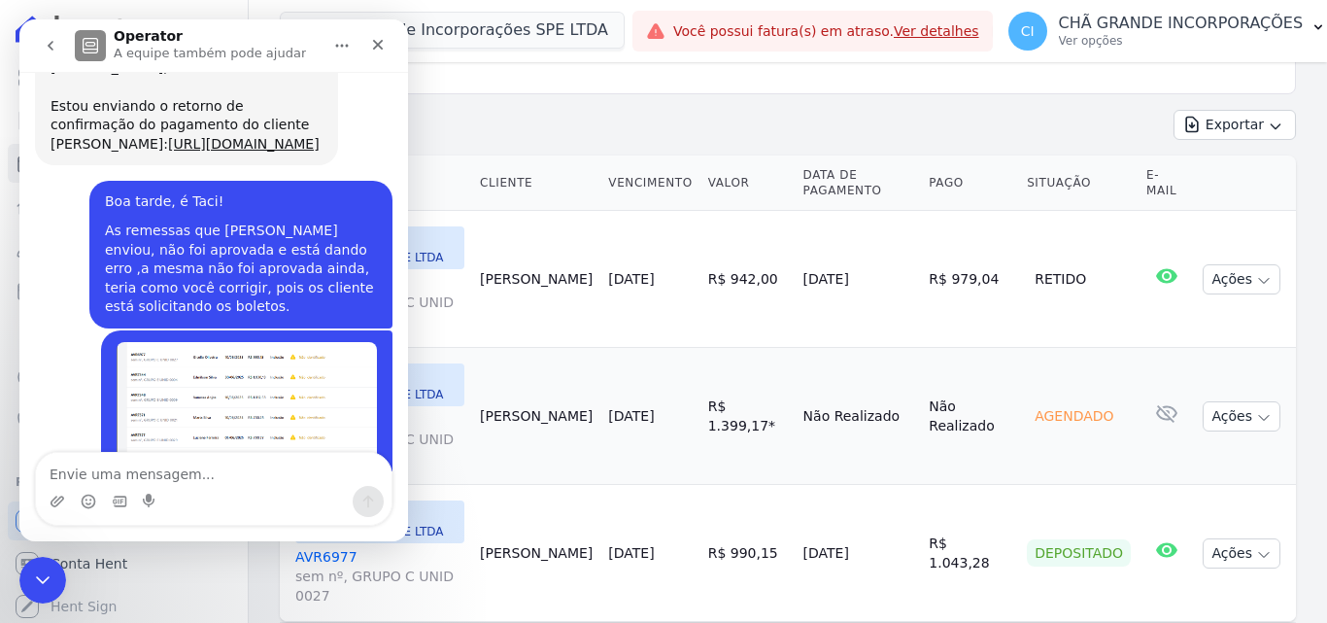
click at [175, 467] on textarea "Envie uma mensagem..." at bounding box center [214, 469] width 356 height 33
type textarea "B"
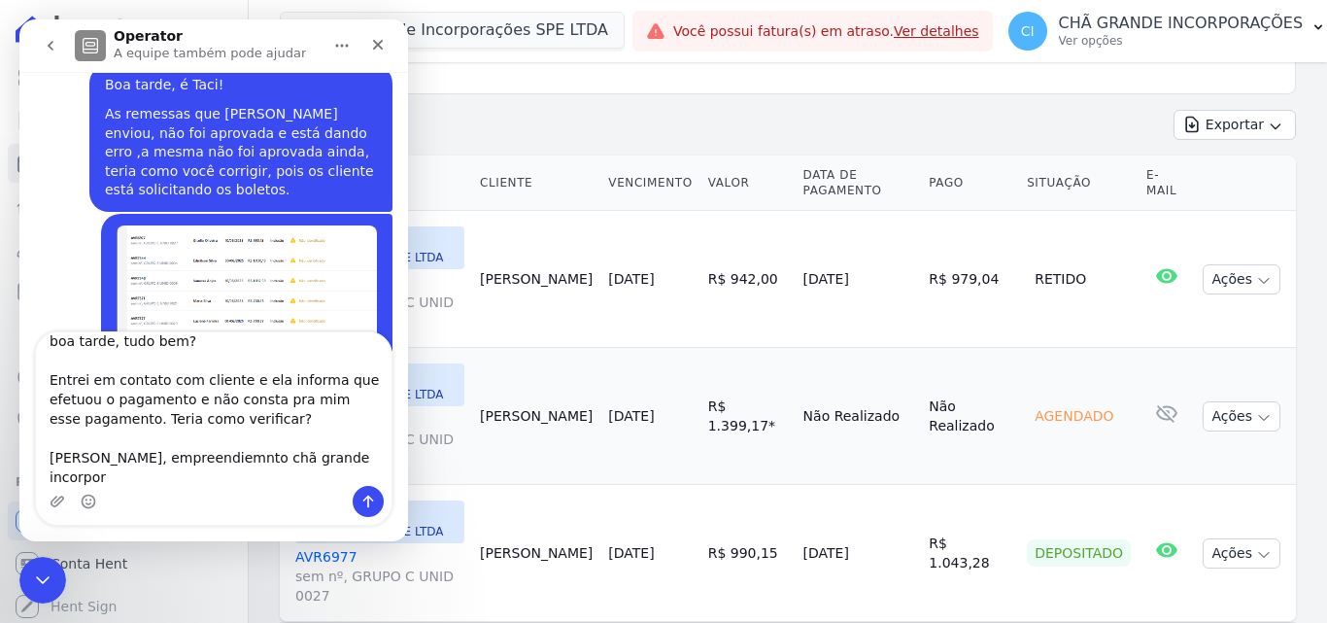
scroll to position [6011, 0]
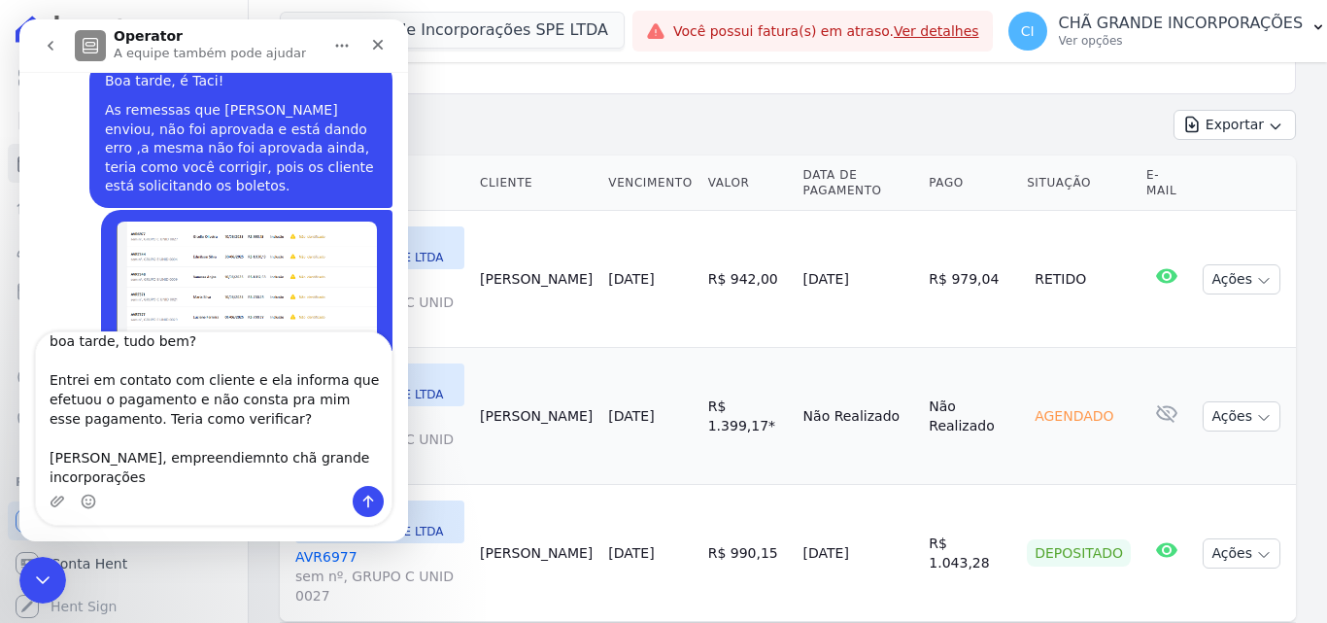
type textarea "boa tarde, tudo bem? Entrei em contato com cliente e ela informa que efetuou o …"
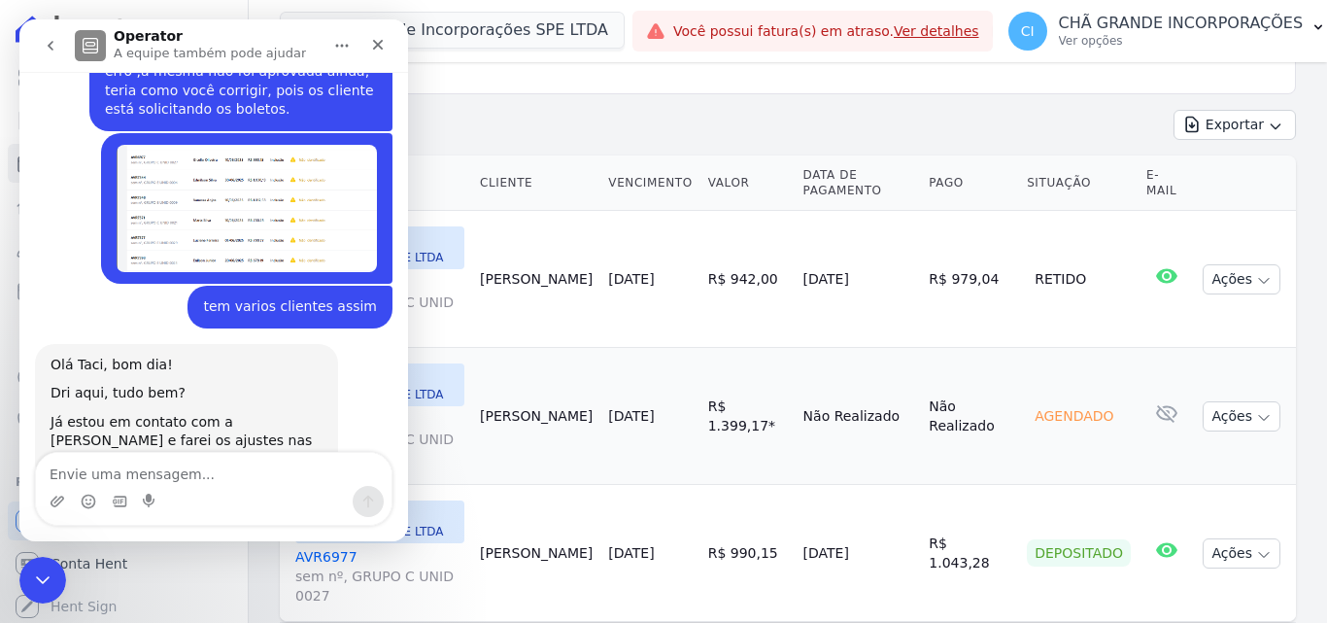
scroll to position [6090, 0]
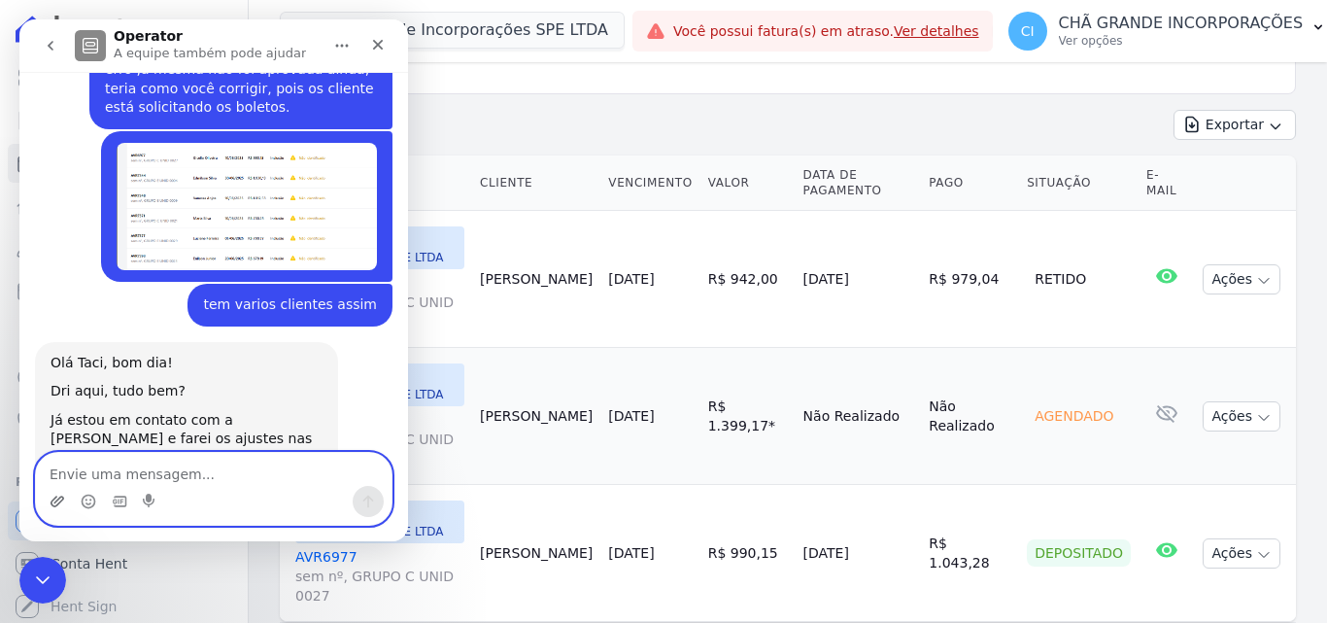
click at [57, 497] on icon "Upload do anexo" at bounding box center [58, 502] width 16 height 16
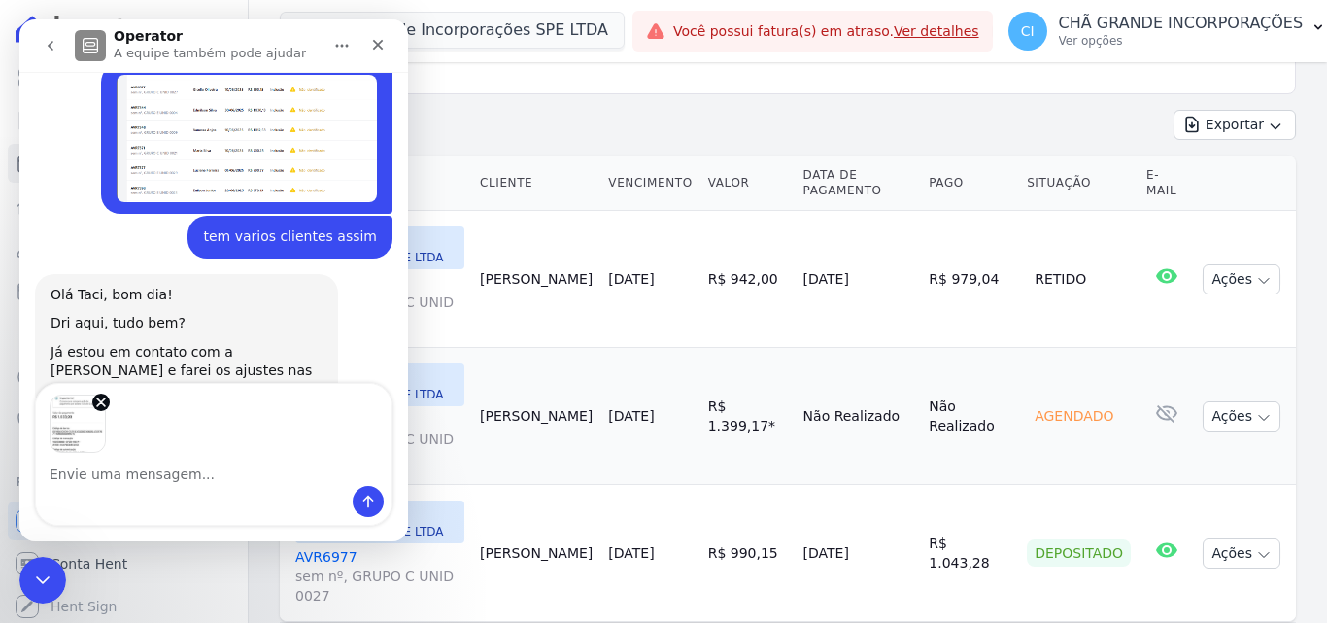
scroll to position [6159, 0]
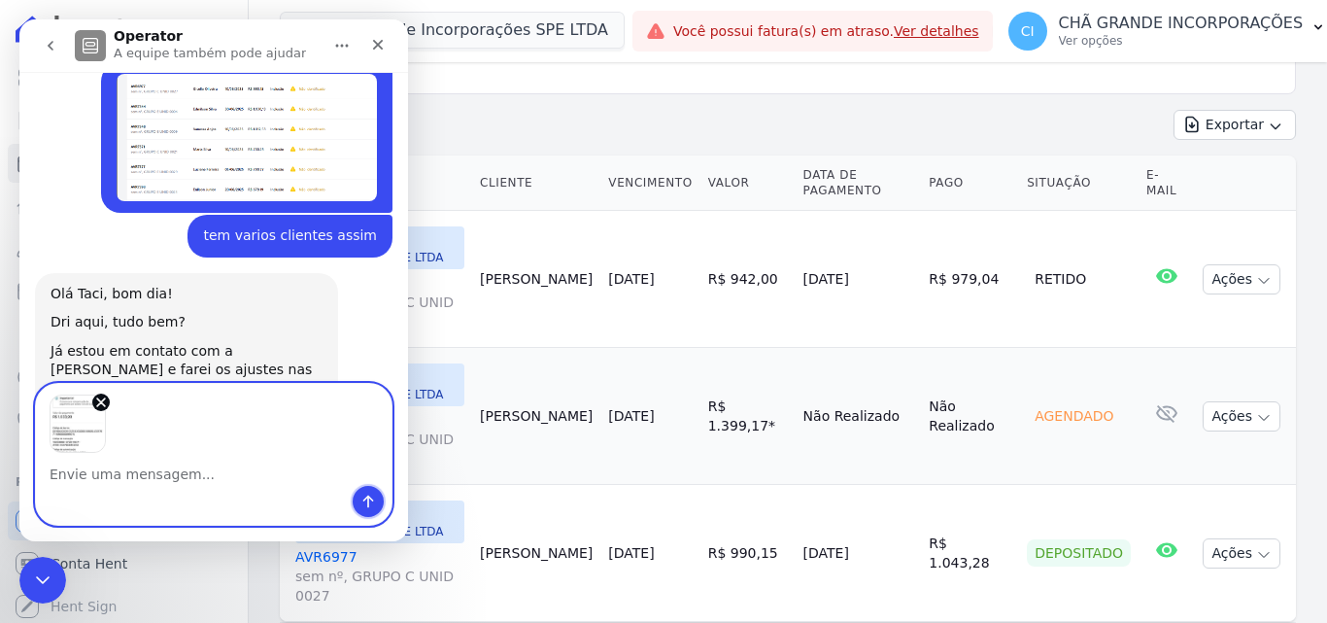
click at [358, 495] on button "Enviar uma mensagem" at bounding box center [368, 501] width 31 height 31
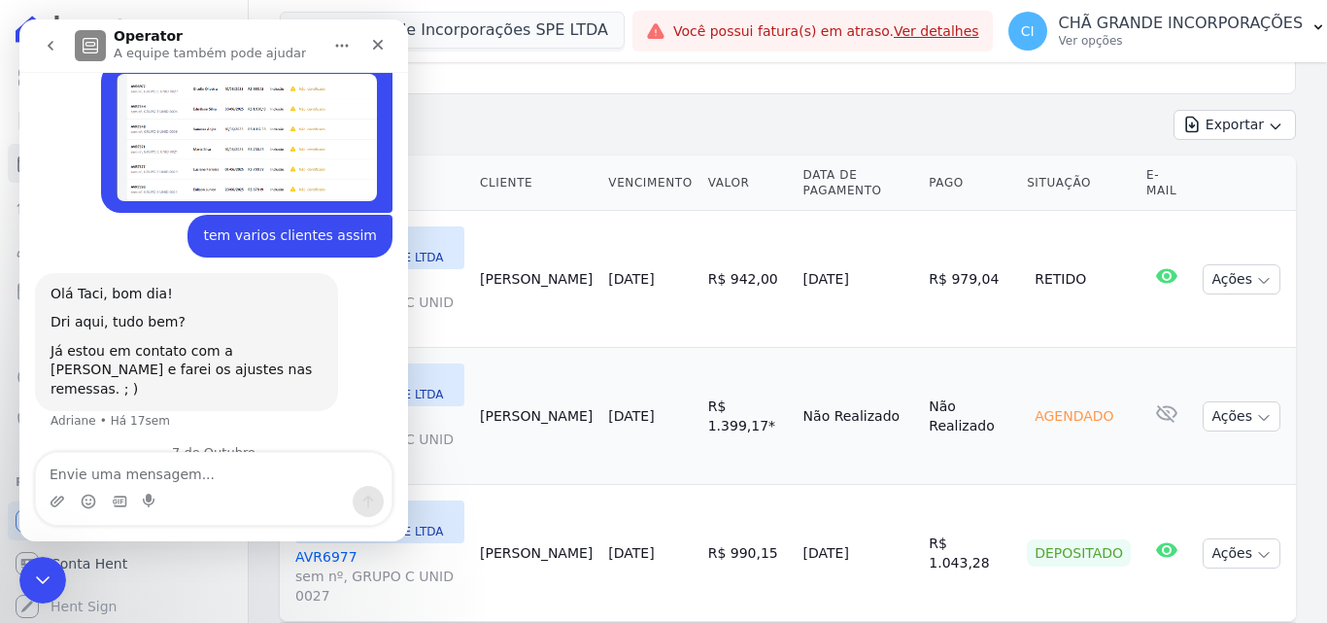
scroll to position [6375, 0]
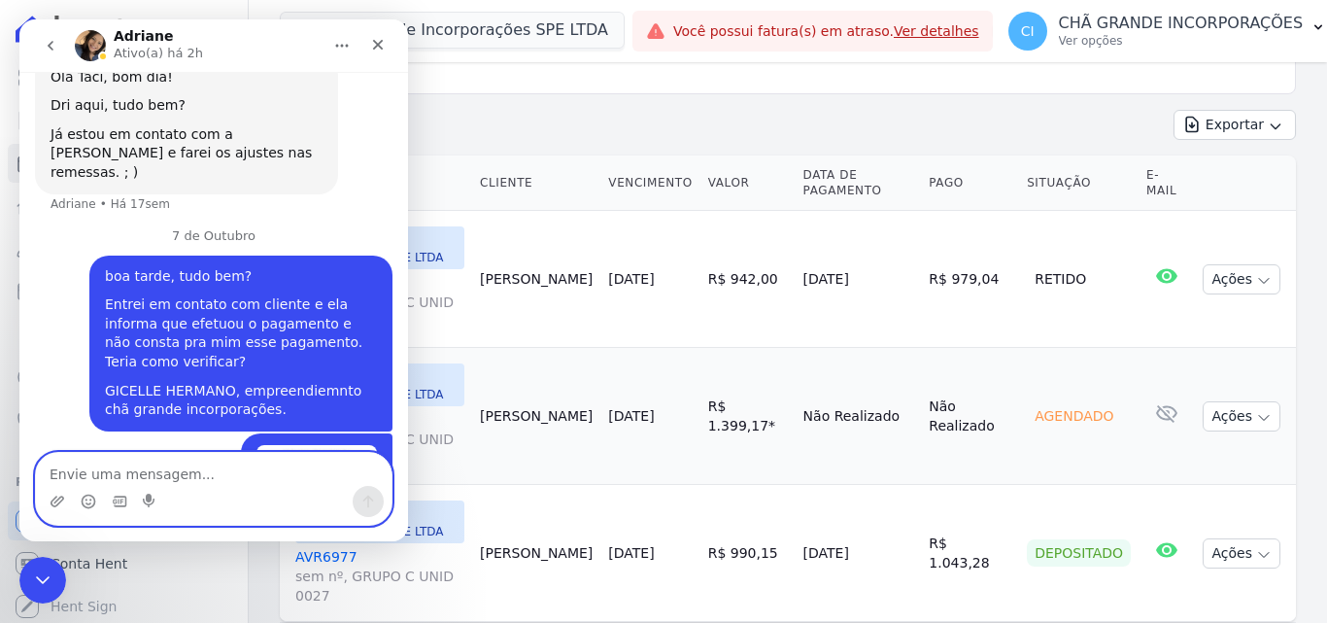
click at [200, 477] on textarea "Envie uma mensagem..." at bounding box center [214, 469] width 356 height 33
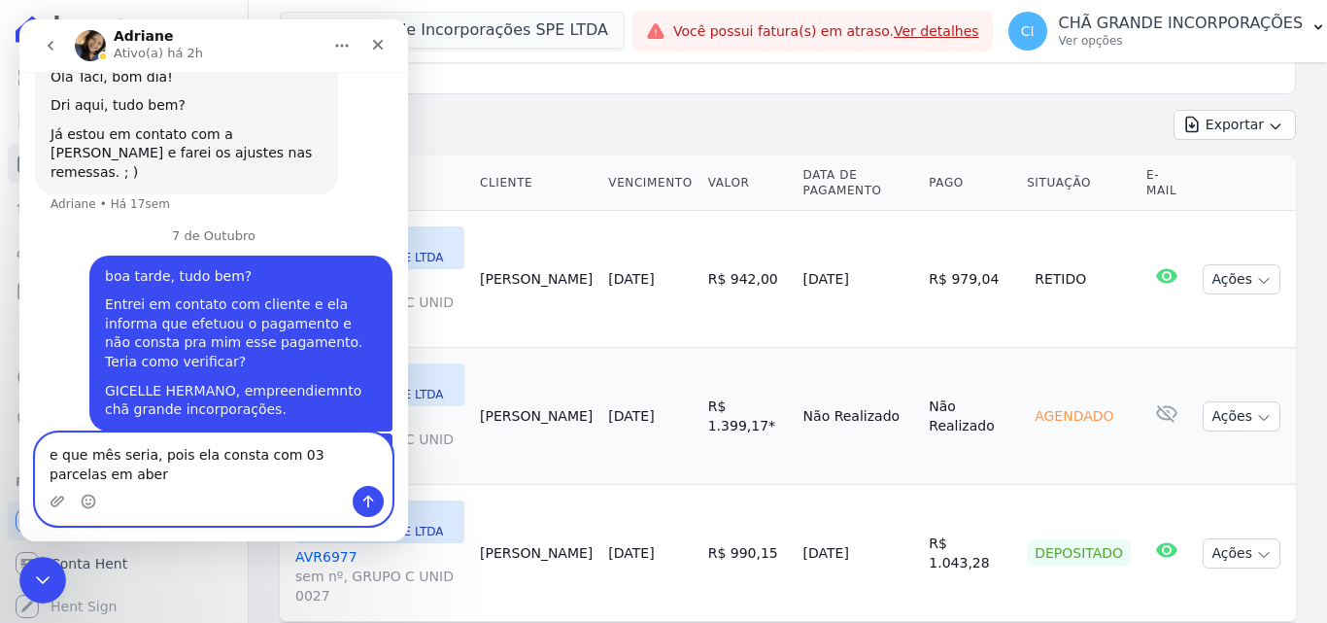
scroll to position [6395, 0]
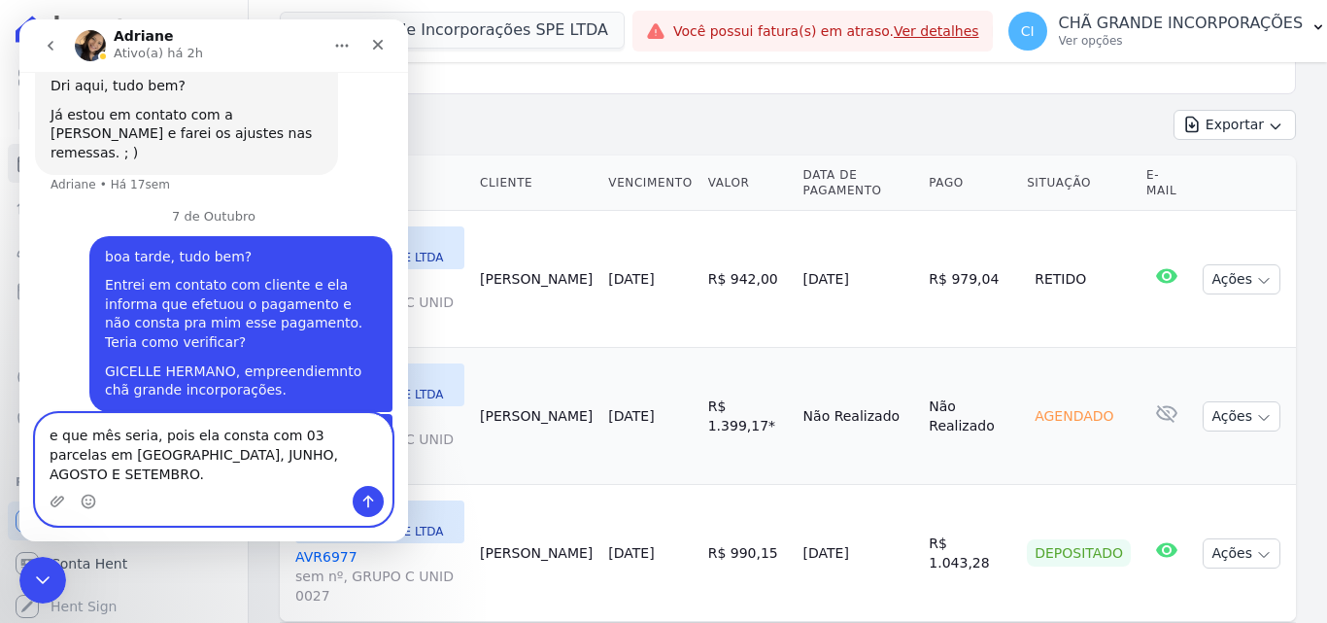
type textarea "e que mês seria, pois ela consta com 03 parcelas em [GEOGRAPHIC_DATA], JUNHO, A…"
click at [303, 470] on textarea "e que mês seria, pois ela consta com 03 parcelas em [GEOGRAPHIC_DATA], JUNHO, A…" at bounding box center [214, 450] width 356 height 72
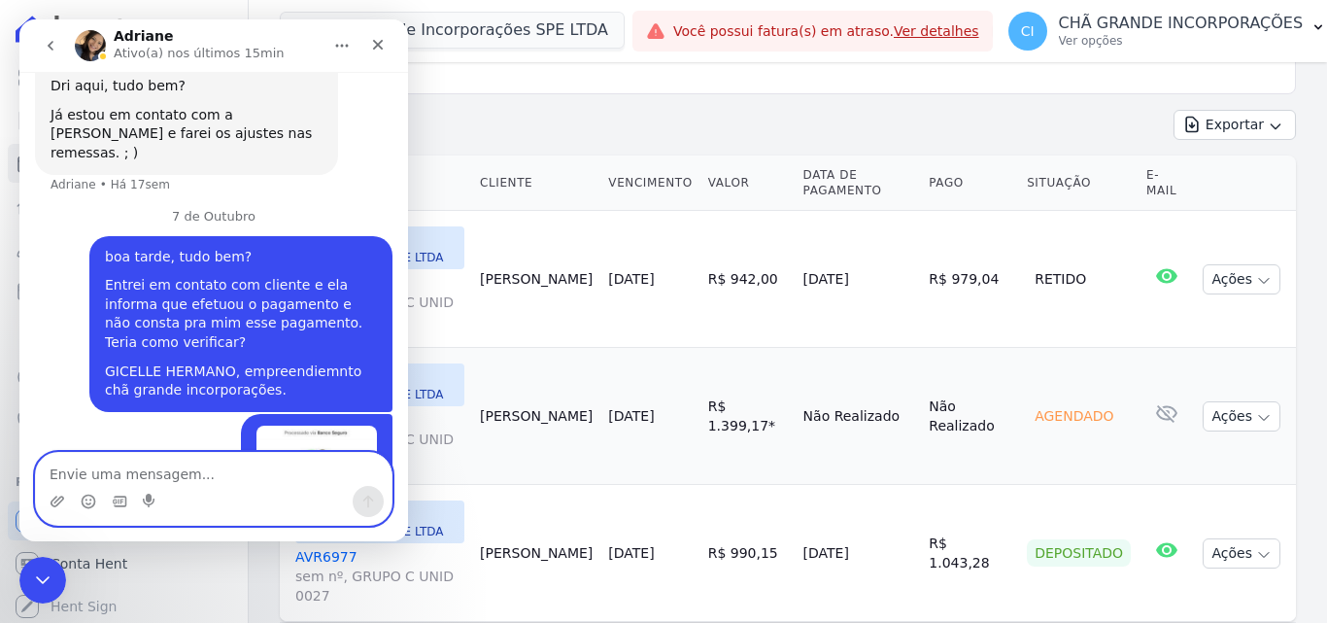
scroll to position [6458, 0]
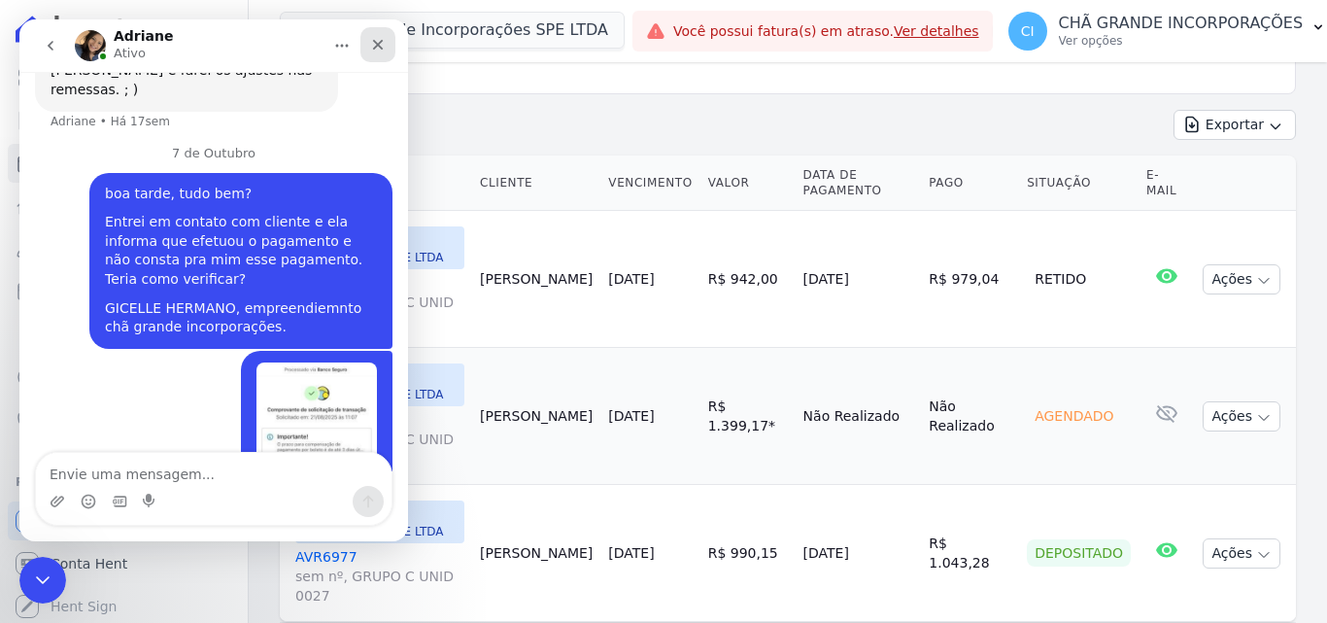
click at [368, 44] on div "Fechar" at bounding box center [377, 44] width 35 height 35
